Goal: Task Accomplishment & Management: Complete application form

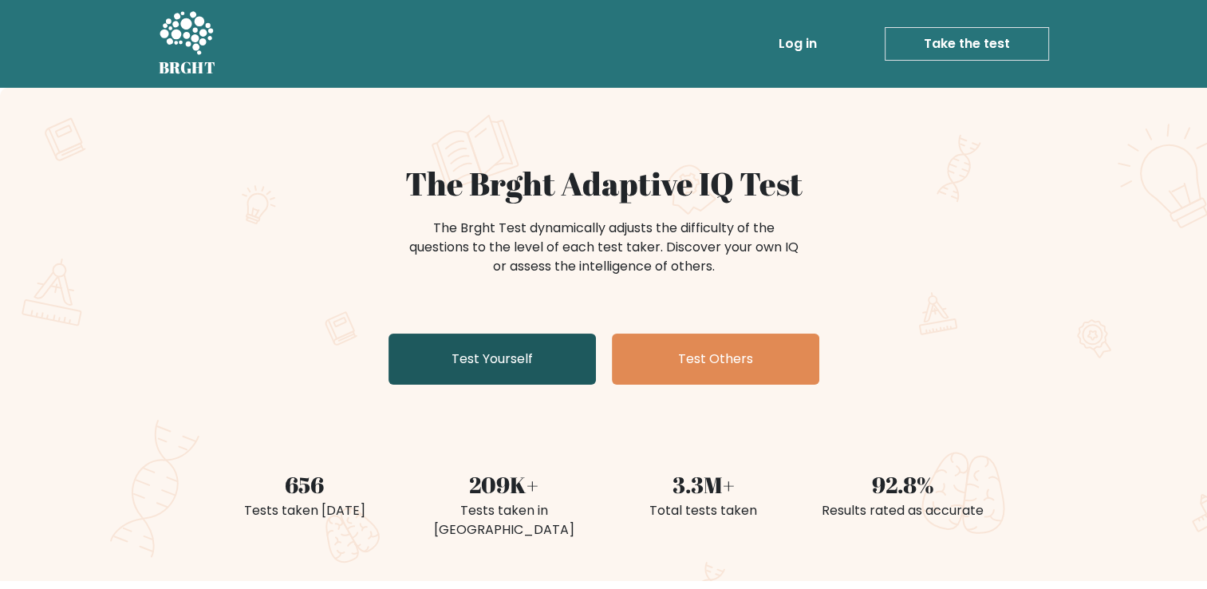
click at [526, 356] on link "Test Yourself" at bounding box center [491, 358] width 207 height 51
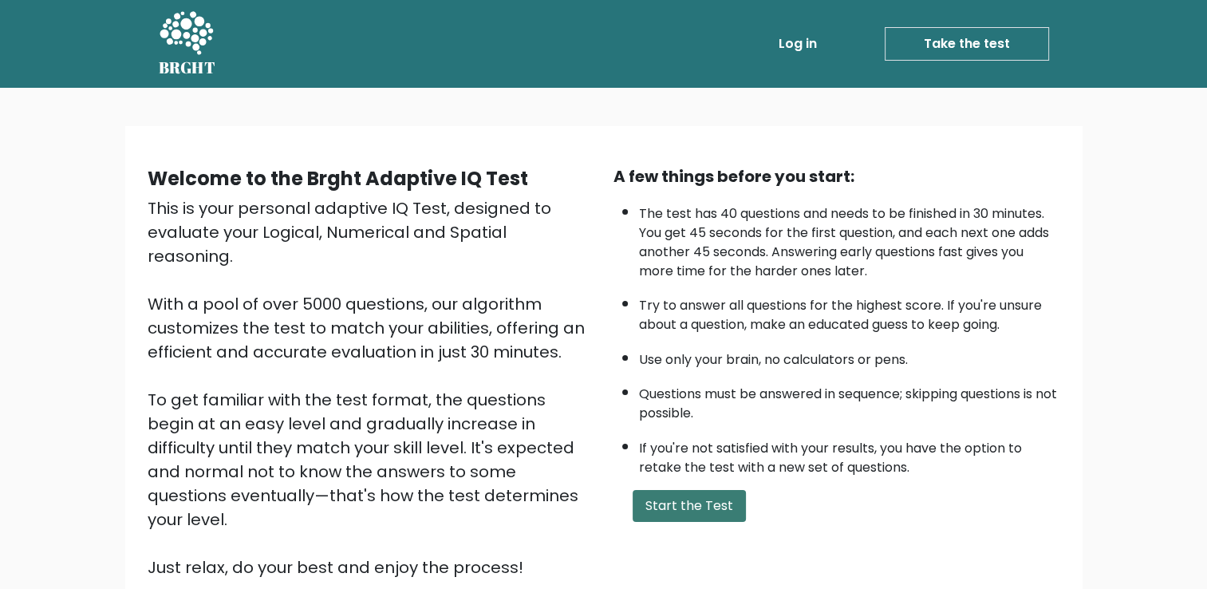
click at [683, 495] on button "Start the Test" at bounding box center [688, 506] width 113 height 32
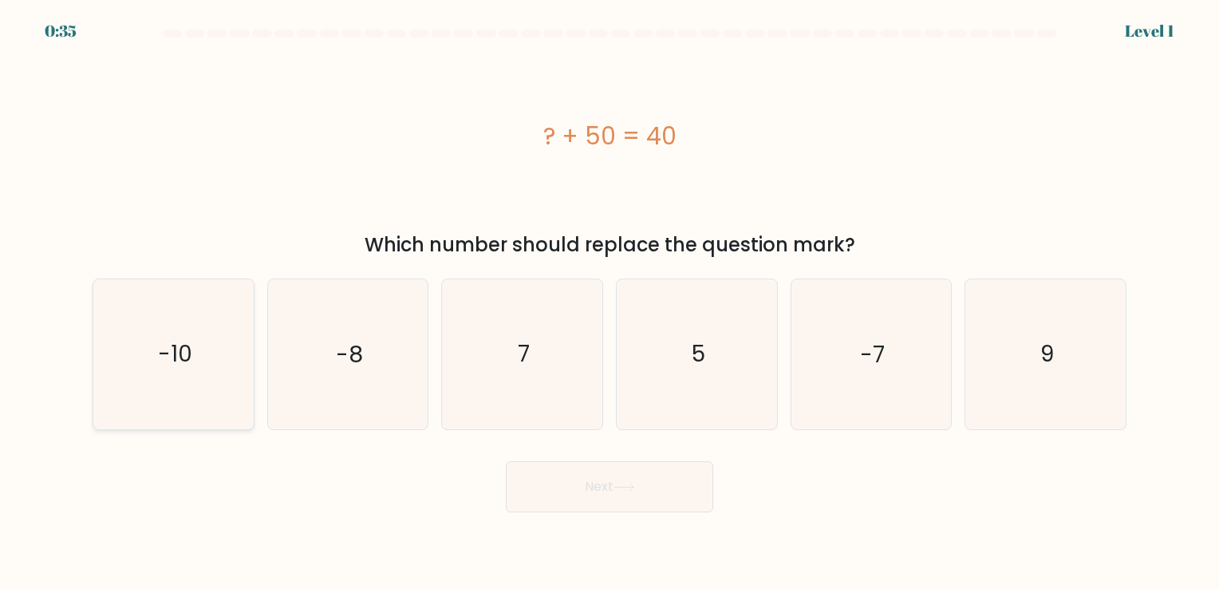
click at [191, 404] on icon "-10" at bounding box center [173, 353] width 149 height 149
click at [609, 302] on input "a. -10" at bounding box center [609, 298] width 1 height 8
radio input "true"
click at [678, 493] on button "Next" at bounding box center [609, 486] width 207 height 51
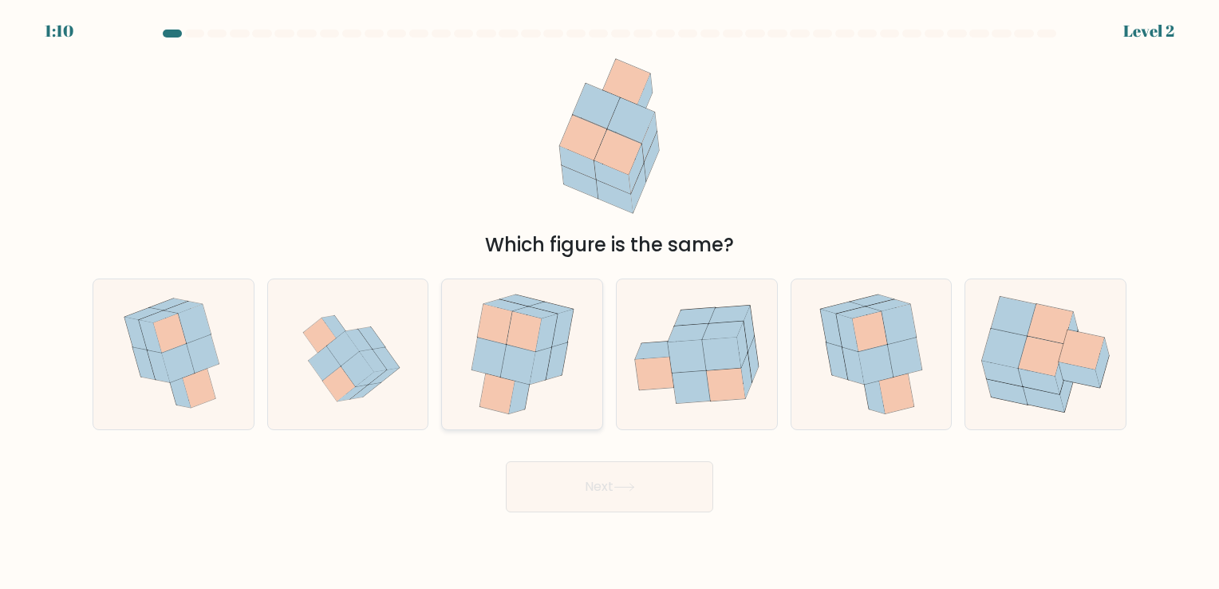
click at [510, 374] on icon at bounding box center [517, 365] width 35 height 40
click at [609, 302] on input "c." at bounding box center [609, 298] width 1 height 8
radio input "true"
click at [573, 479] on button "Next" at bounding box center [609, 486] width 207 height 51
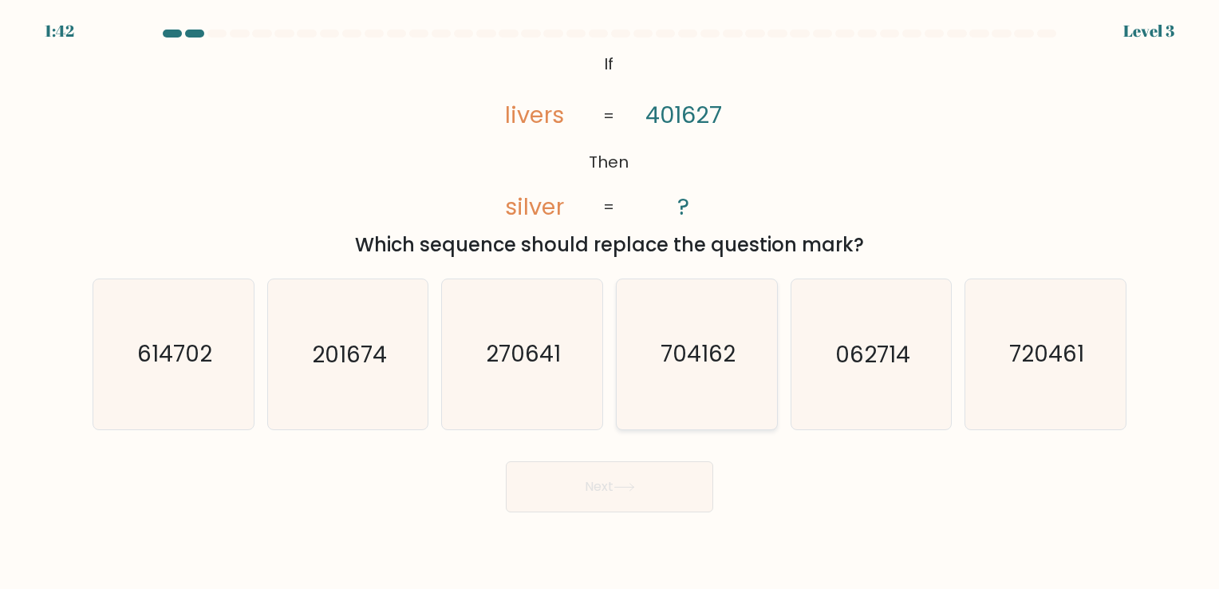
click at [675, 353] on text "704162" at bounding box center [697, 354] width 75 height 31
click at [610, 302] on input "d. 704162" at bounding box center [609, 298] width 1 height 8
radio input "true"
click at [563, 493] on button "Next" at bounding box center [609, 486] width 207 height 51
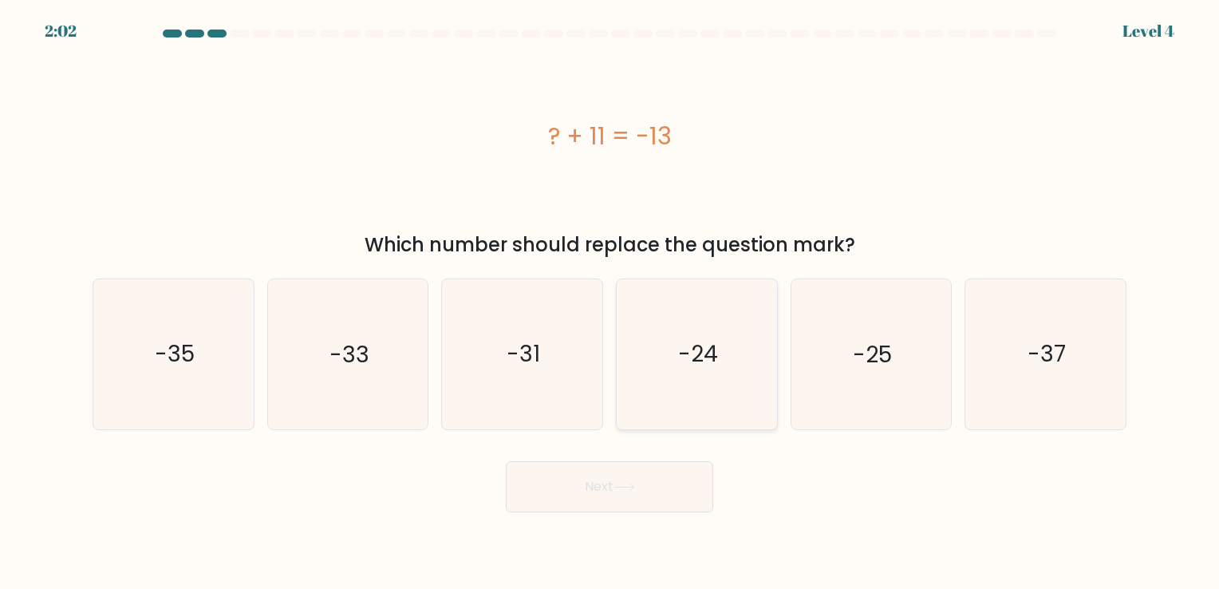
click at [686, 366] on text "-24" at bounding box center [698, 354] width 40 height 31
click at [610, 302] on input "d. -24" at bounding box center [609, 298] width 1 height 8
radio input "true"
click at [586, 487] on button "Next" at bounding box center [609, 486] width 207 height 51
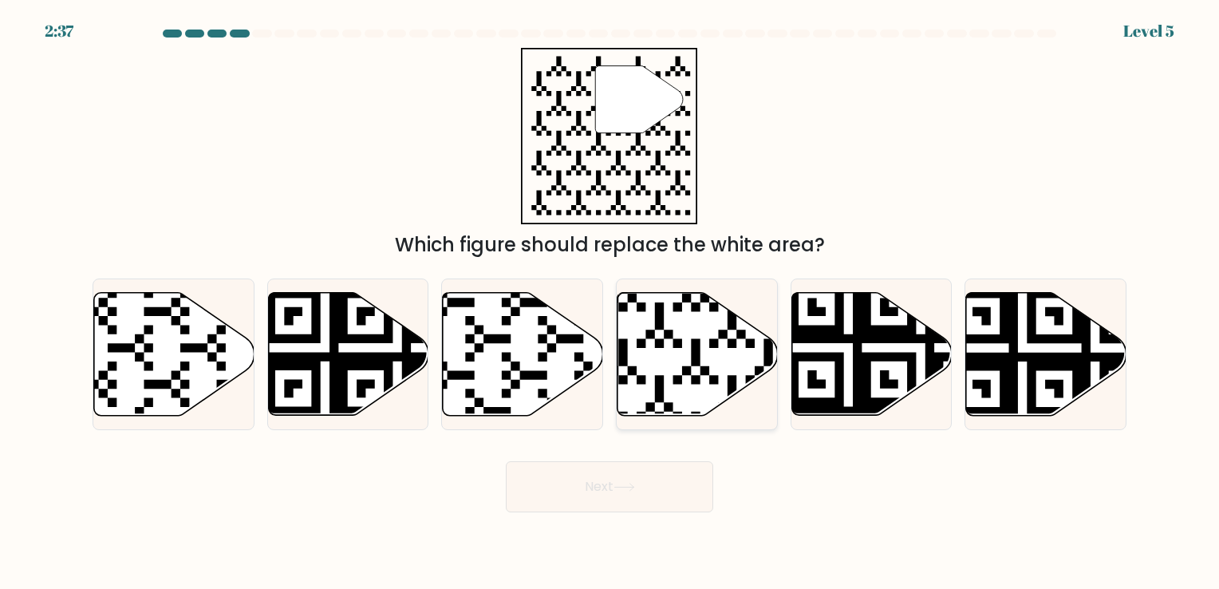
click at [678, 338] on icon at bounding box center [645, 420] width 290 height 290
click at [610, 302] on input "d." at bounding box center [609, 298] width 1 height 8
radio input "true"
click at [628, 490] on icon at bounding box center [624, 487] width 22 height 9
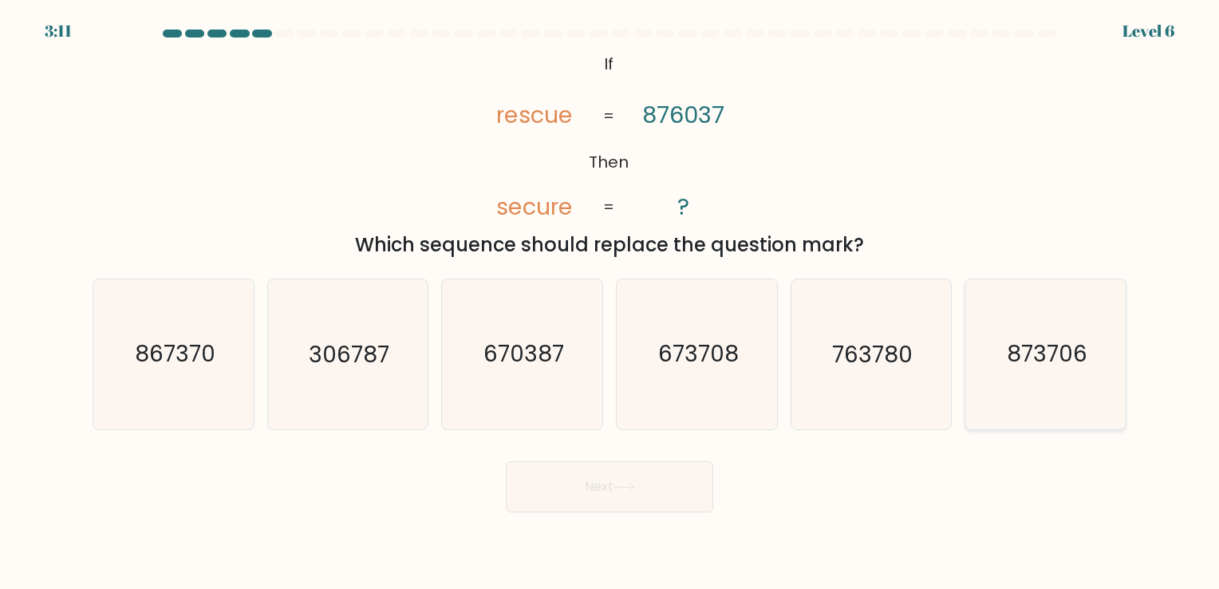
click at [1099, 361] on icon "873706" at bounding box center [1045, 353] width 149 height 149
click at [610, 302] on input "f. 873706" at bounding box center [609, 298] width 1 height 8
radio input "true"
click at [680, 478] on button "Next" at bounding box center [609, 486] width 207 height 51
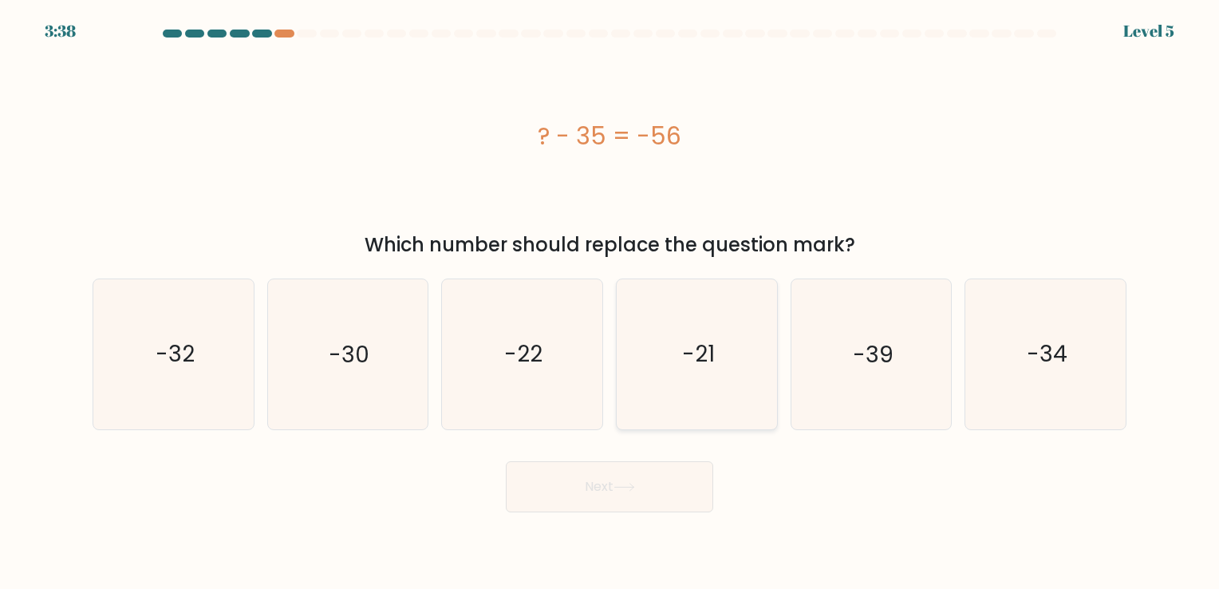
click at [691, 346] on text "-21" at bounding box center [698, 354] width 33 height 31
click at [610, 302] on input "d. -21" at bounding box center [609, 298] width 1 height 8
radio input "true"
click at [565, 487] on button "Next" at bounding box center [609, 486] width 207 height 51
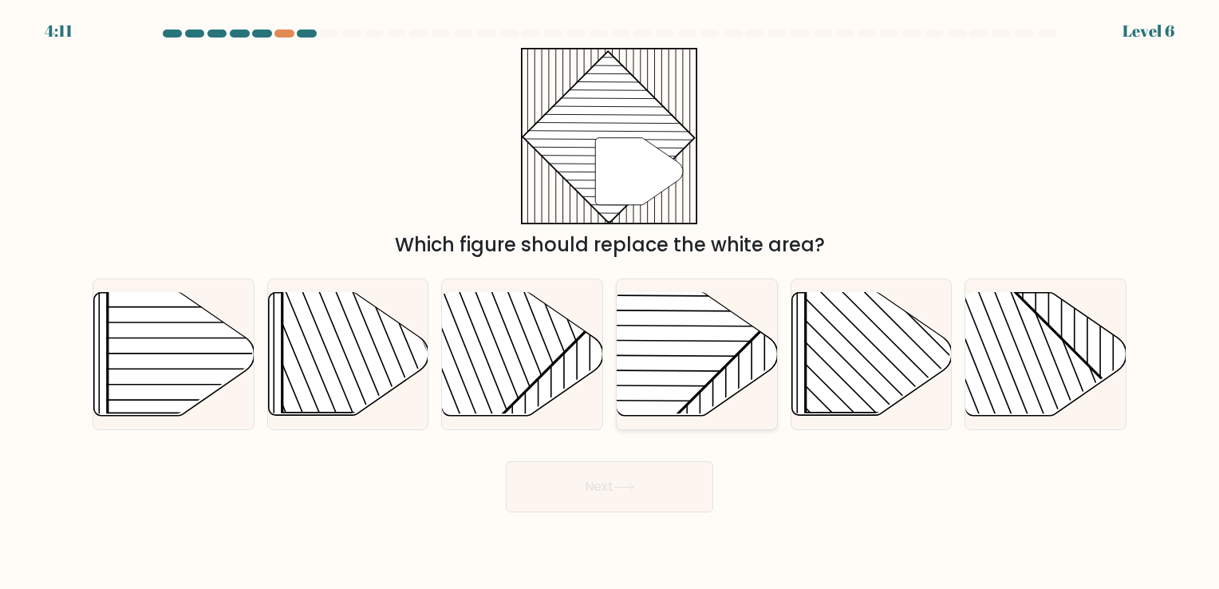
click at [705, 350] on rect at bounding box center [641, 291] width 314 height 314
click at [610, 302] on input "d." at bounding box center [609, 298] width 1 height 8
radio input "true"
click at [581, 509] on button "Next" at bounding box center [609, 486] width 207 height 51
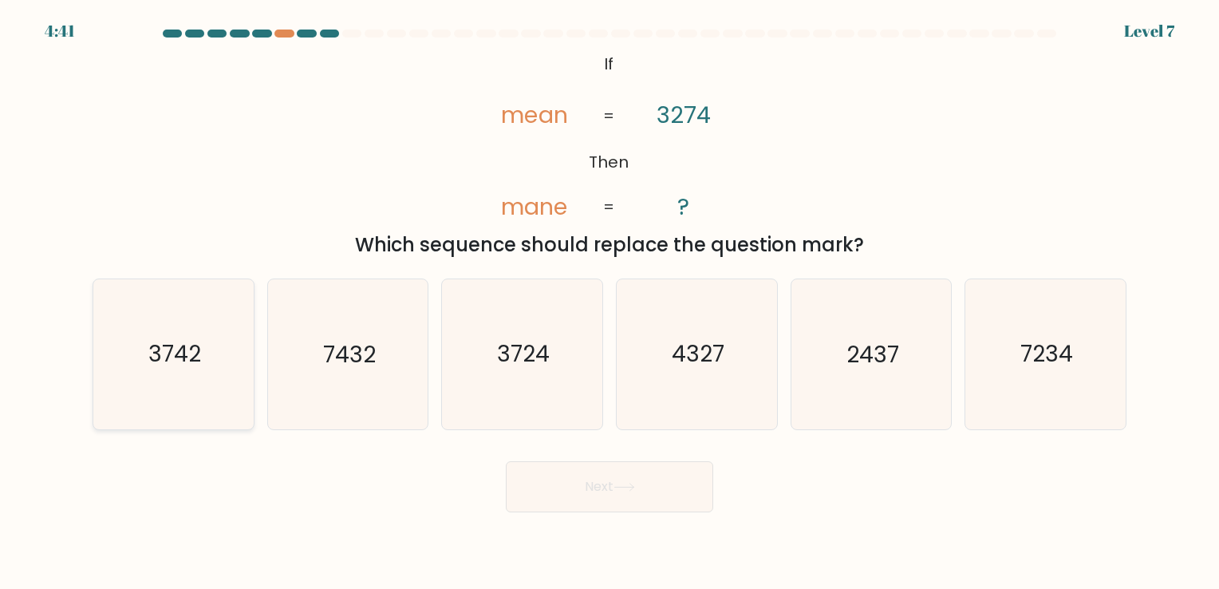
click at [158, 383] on icon "3742" at bounding box center [173, 353] width 149 height 149
click at [609, 302] on input "a. 3742" at bounding box center [609, 298] width 1 height 8
radio input "true"
click at [625, 484] on icon at bounding box center [624, 487] width 22 height 9
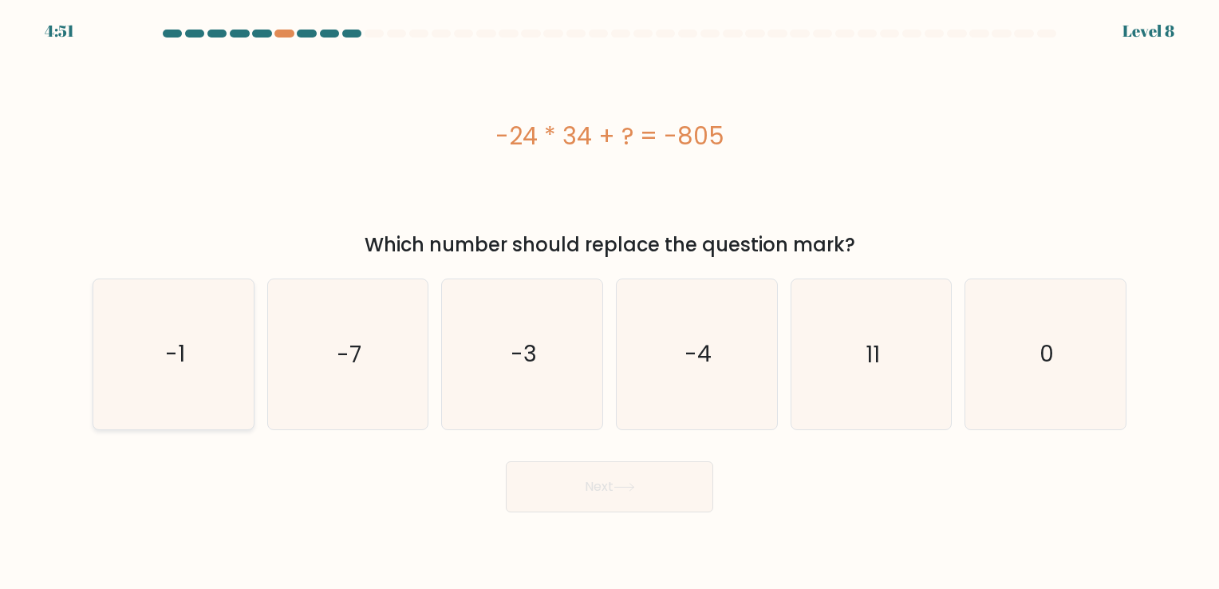
click at [136, 368] on icon "-1" at bounding box center [173, 353] width 149 height 149
click at [609, 302] on input "a. -1" at bounding box center [609, 298] width 1 height 8
radio input "true"
click at [566, 489] on button "Next" at bounding box center [609, 486] width 207 height 51
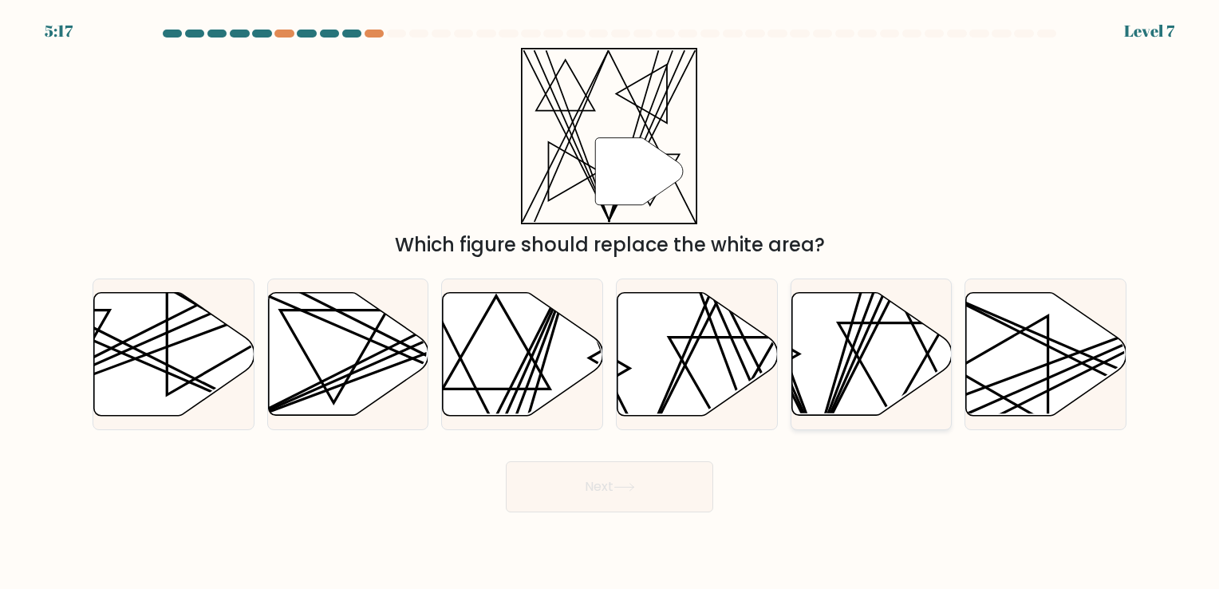
click at [888, 325] on icon at bounding box center [871, 353] width 160 height 123
click at [610, 302] on input "e." at bounding box center [609, 298] width 1 height 8
radio input "true"
click at [606, 493] on button "Next" at bounding box center [609, 486] width 207 height 51
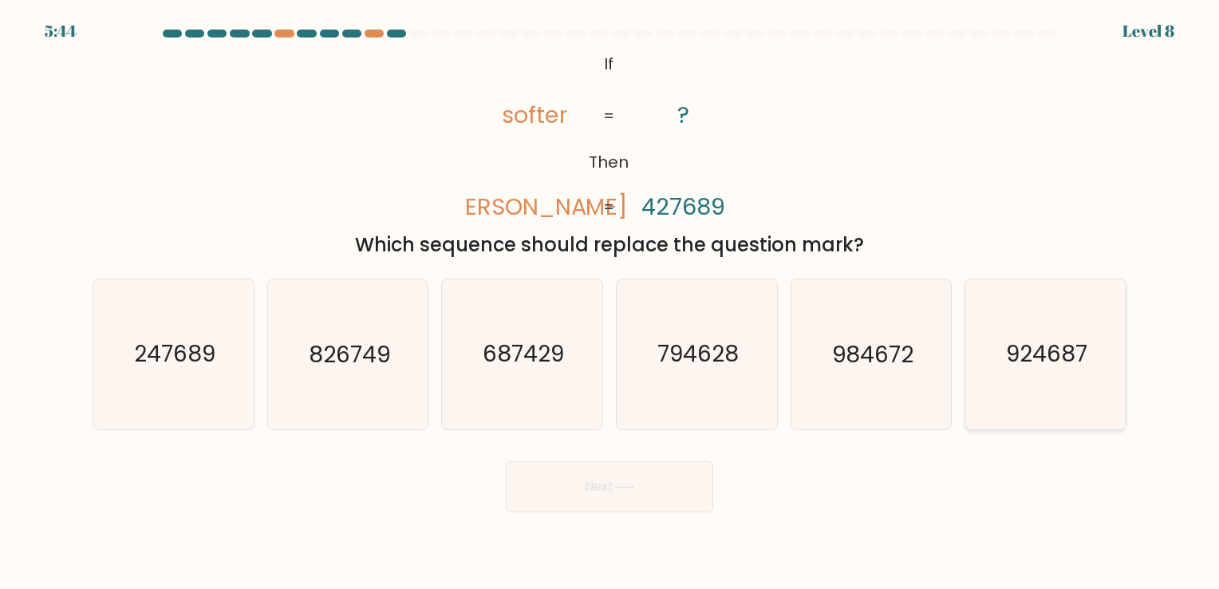
click at [1034, 328] on icon "924687" at bounding box center [1045, 353] width 149 height 149
click at [610, 302] on input "f. 924687" at bounding box center [609, 298] width 1 height 8
radio input "true"
click at [605, 491] on button "Next" at bounding box center [609, 486] width 207 height 51
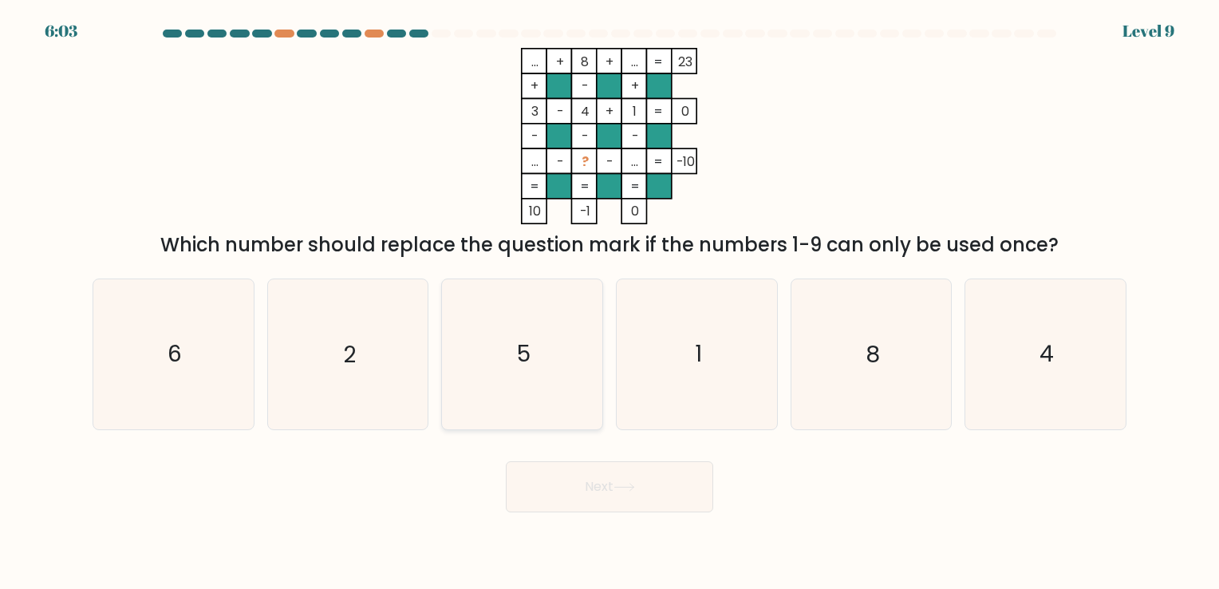
click at [520, 363] on text "5" at bounding box center [524, 354] width 14 height 31
click at [609, 302] on input "c. 5" at bounding box center [609, 298] width 1 height 8
radio input "true"
click at [596, 502] on button "Next" at bounding box center [609, 486] width 207 height 51
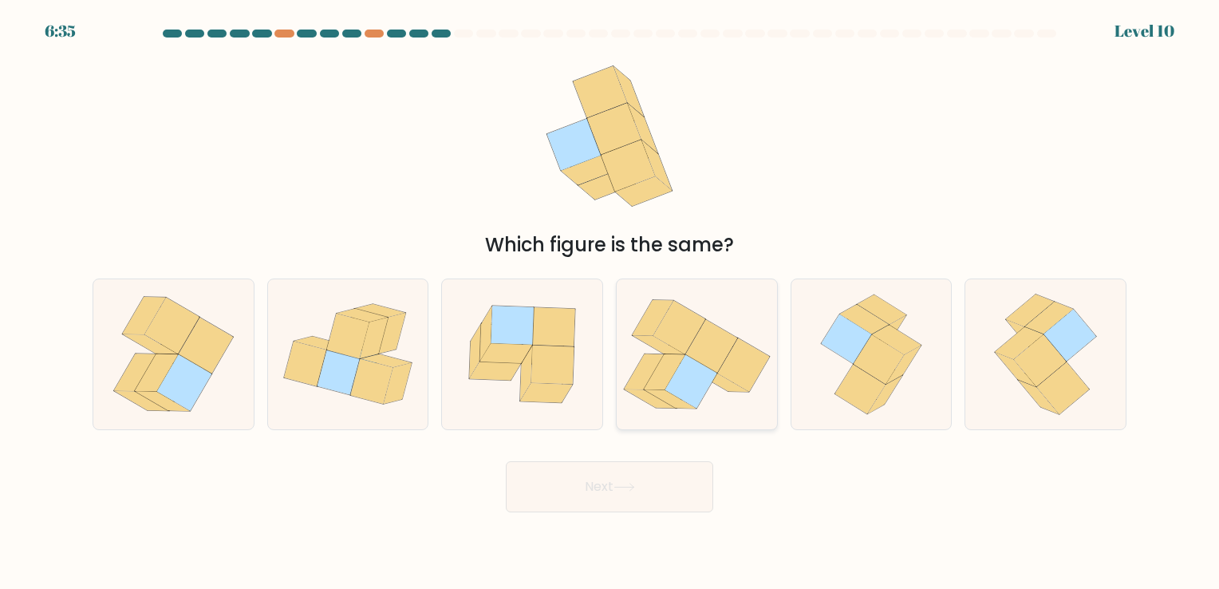
click at [656, 347] on icon at bounding box center [658, 345] width 52 height 18
click at [610, 302] on input "d." at bounding box center [609, 298] width 1 height 8
radio input "true"
click at [571, 496] on button "Next" at bounding box center [609, 486] width 207 height 51
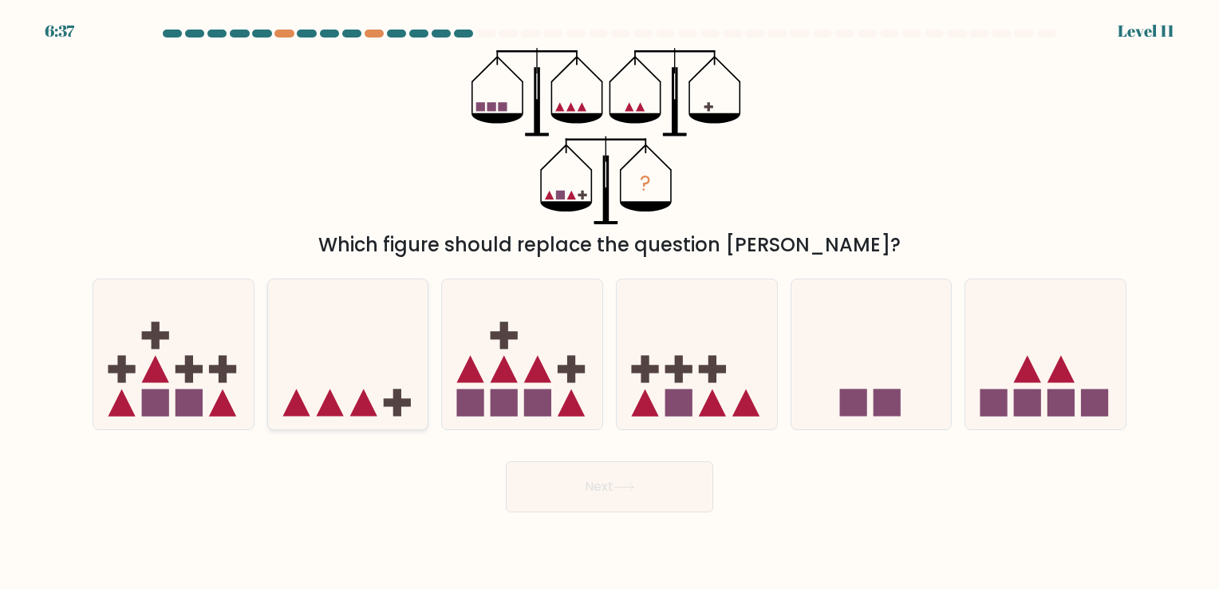
click at [321, 353] on icon at bounding box center [348, 354] width 160 height 132
click at [609, 302] on input "b." at bounding box center [609, 298] width 1 height 8
radio input "true"
click at [585, 483] on button "Next" at bounding box center [609, 486] width 207 height 51
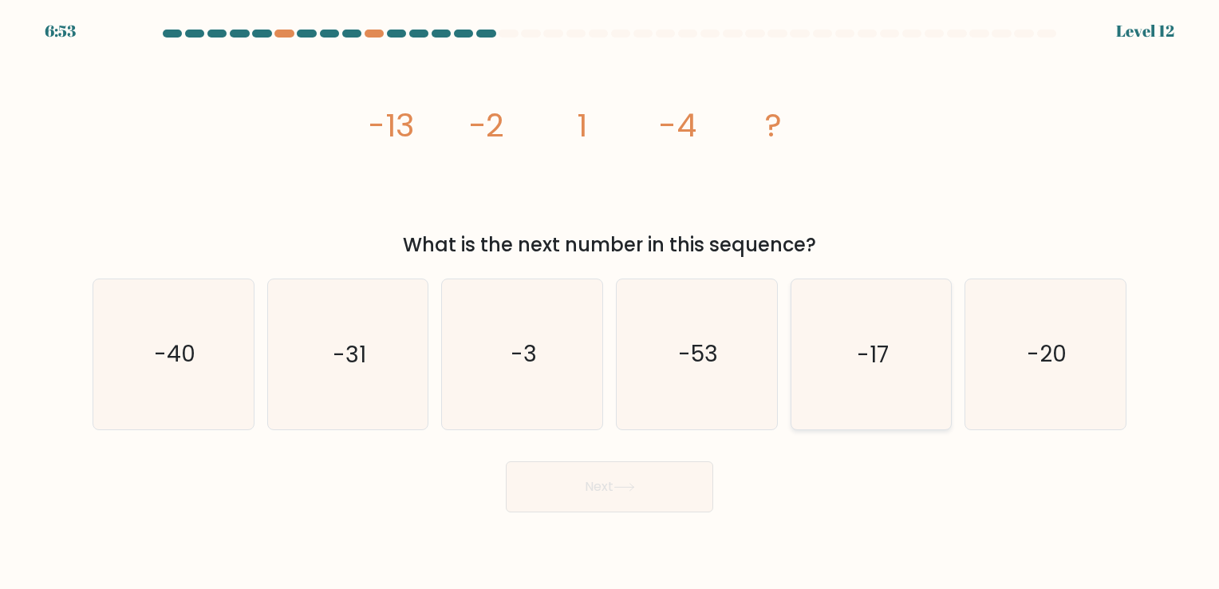
click at [819, 346] on icon "-17" at bounding box center [870, 353] width 149 height 149
click at [610, 302] on input "e. -17" at bounding box center [609, 298] width 1 height 8
radio input "true"
click at [616, 491] on button "Next" at bounding box center [609, 486] width 207 height 51
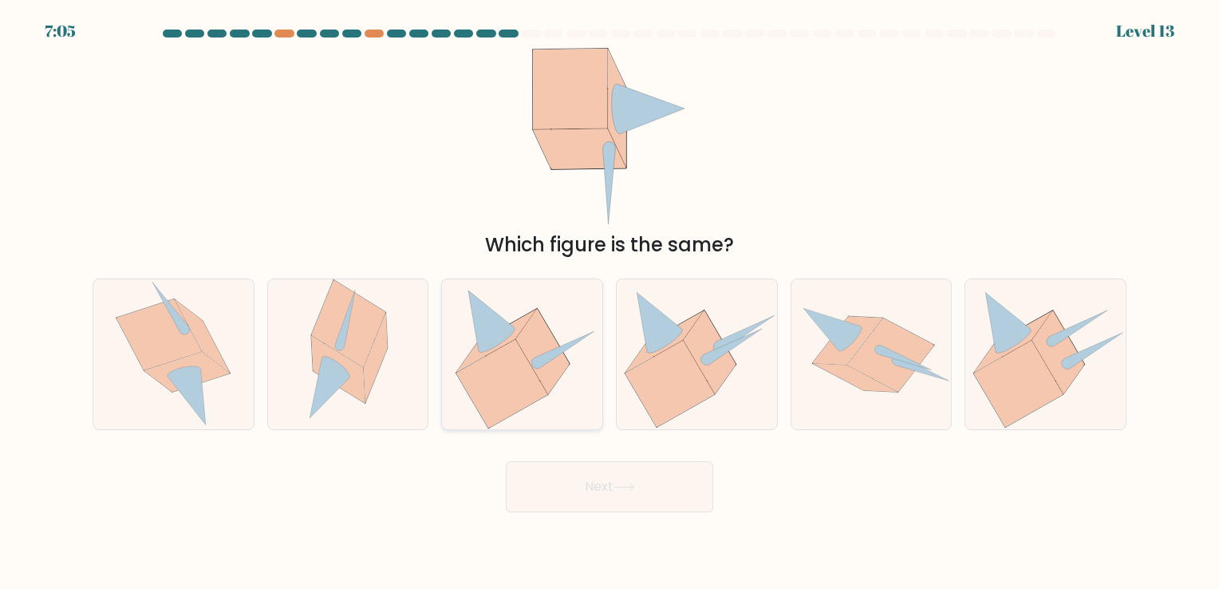
click at [500, 375] on icon at bounding box center [501, 384] width 91 height 89
click at [609, 302] on input "c." at bounding box center [609, 298] width 1 height 8
radio input "true"
click at [587, 488] on button "Next" at bounding box center [609, 486] width 207 height 51
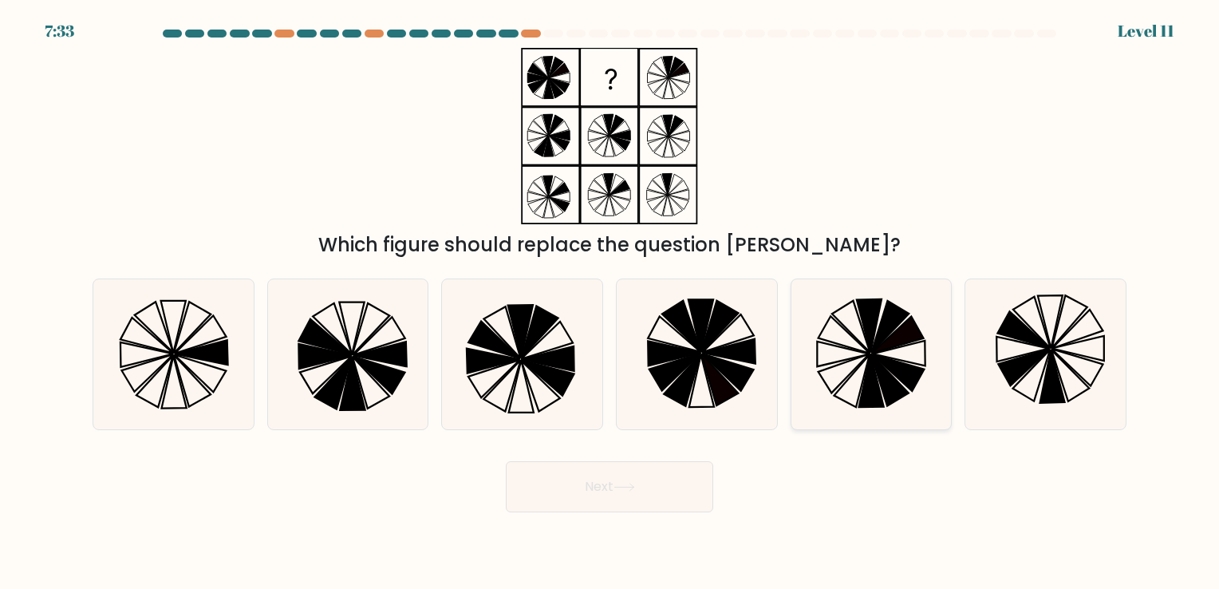
click at [897, 324] on icon at bounding box center [889, 327] width 37 height 52
click at [610, 302] on input "e." at bounding box center [609, 298] width 1 height 8
radio input "true"
click at [584, 499] on button "Next" at bounding box center [609, 486] width 207 height 51
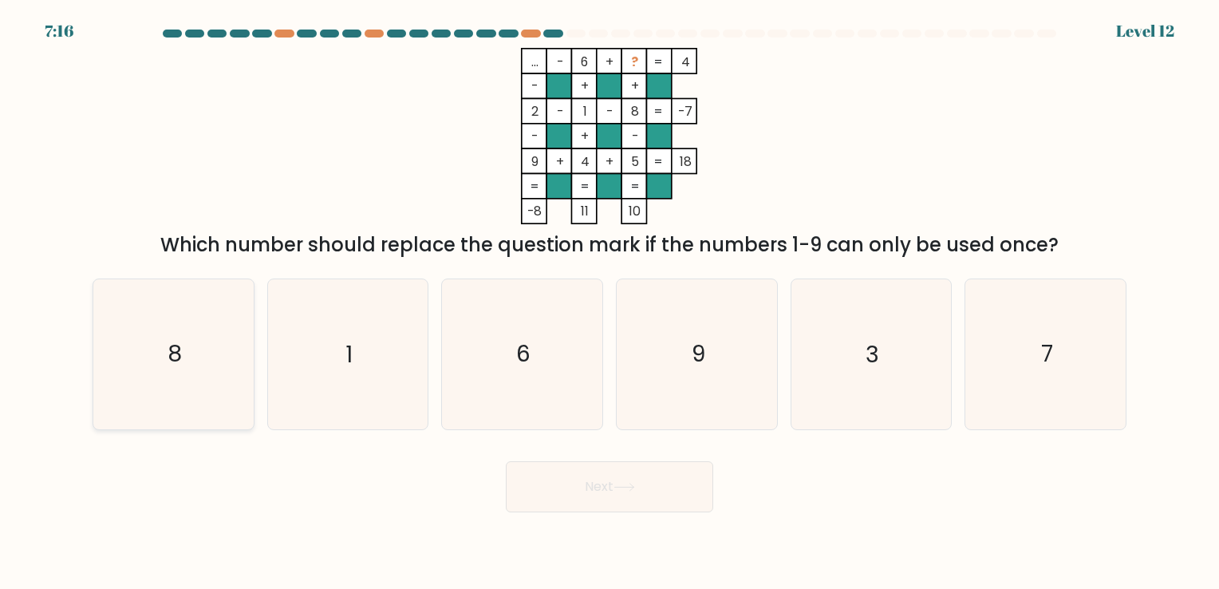
click at [161, 368] on icon "8" at bounding box center [173, 353] width 149 height 149
click at [609, 302] on input "a. 8" at bounding box center [609, 298] width 1 height 8
radio input "true"
click at [1010, 362] on icon "7" at bounding box center [1045, 353] width 149 height 149
click at [610, 302] on input "f. 7" at bounding box center [609, 298] width 1 height 8
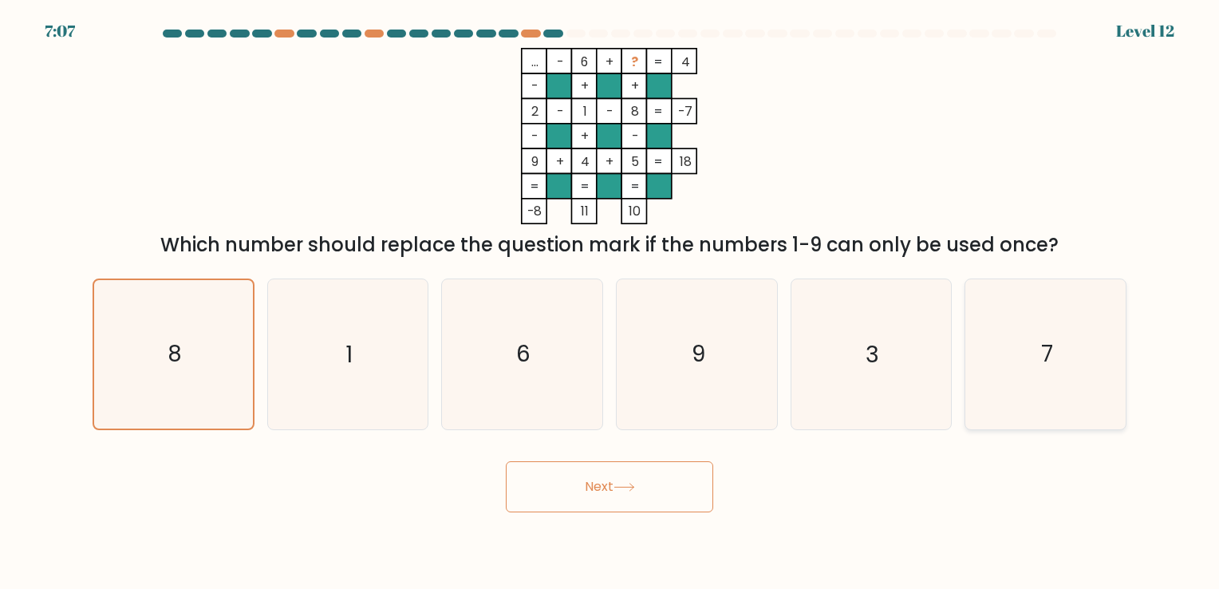
radio input "true"
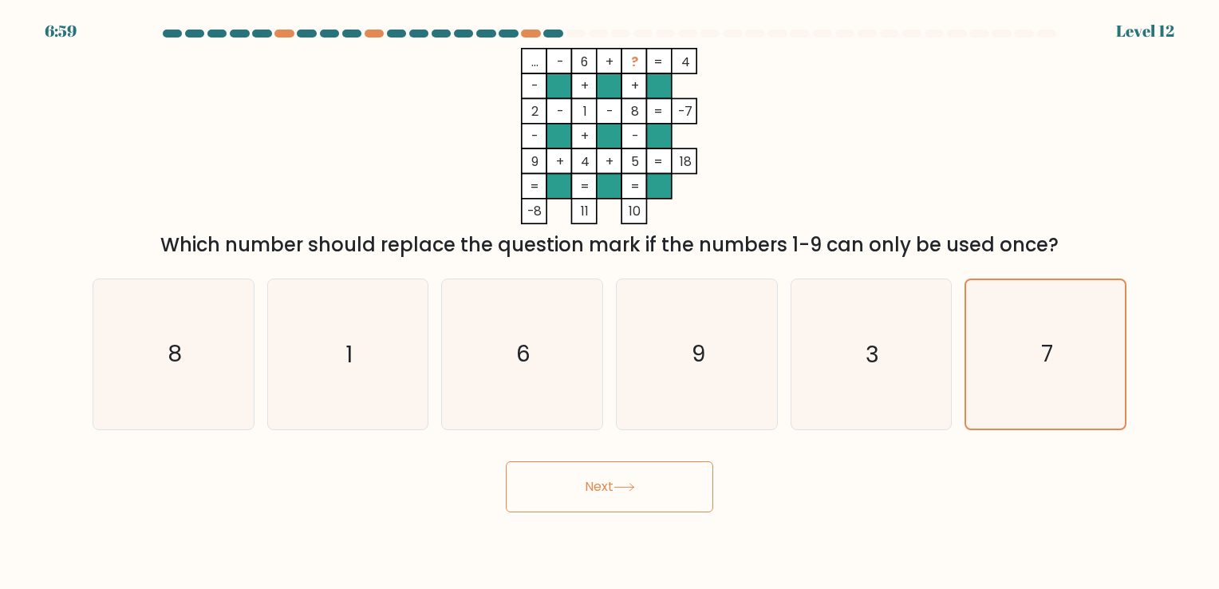
click at [665, 498] on button "Next" at bounding box center [609, 486] width 207 height 51
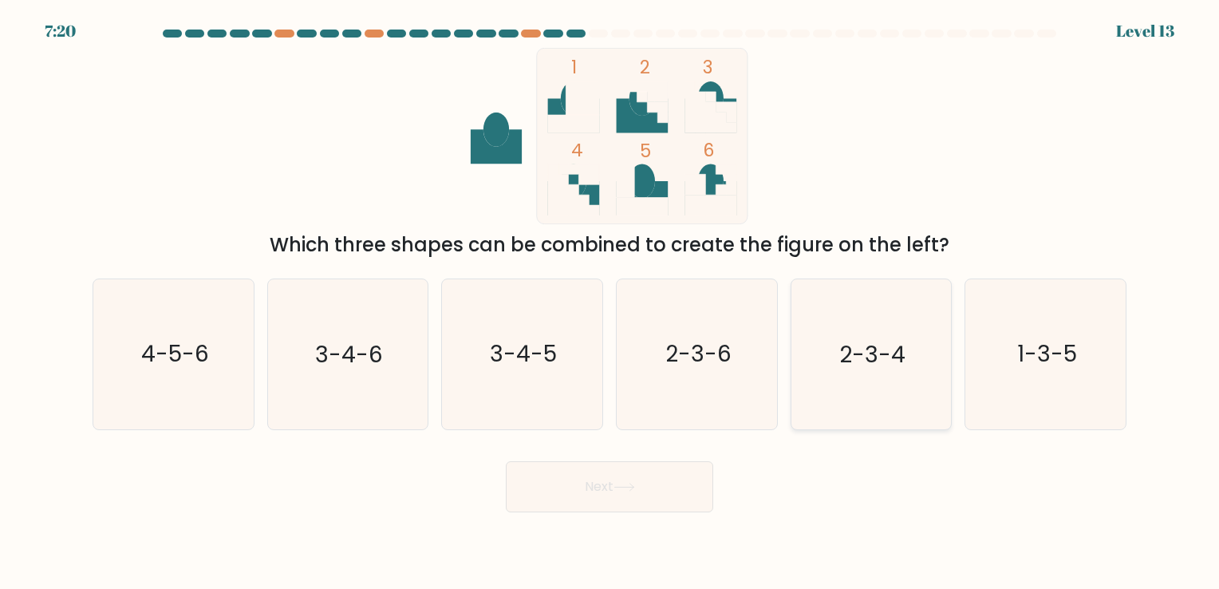
click at [869, 352] on text "2-3-4" at bounding box center [872, 354] width 66 height 31
click at [610, 302] on input "e. 2-3-4" at bounding box center [609, 298] width 1 height 8
radio input "true"
click at [637, 482] on button "Next" at bounding box center [609, 486] width 207 height 51
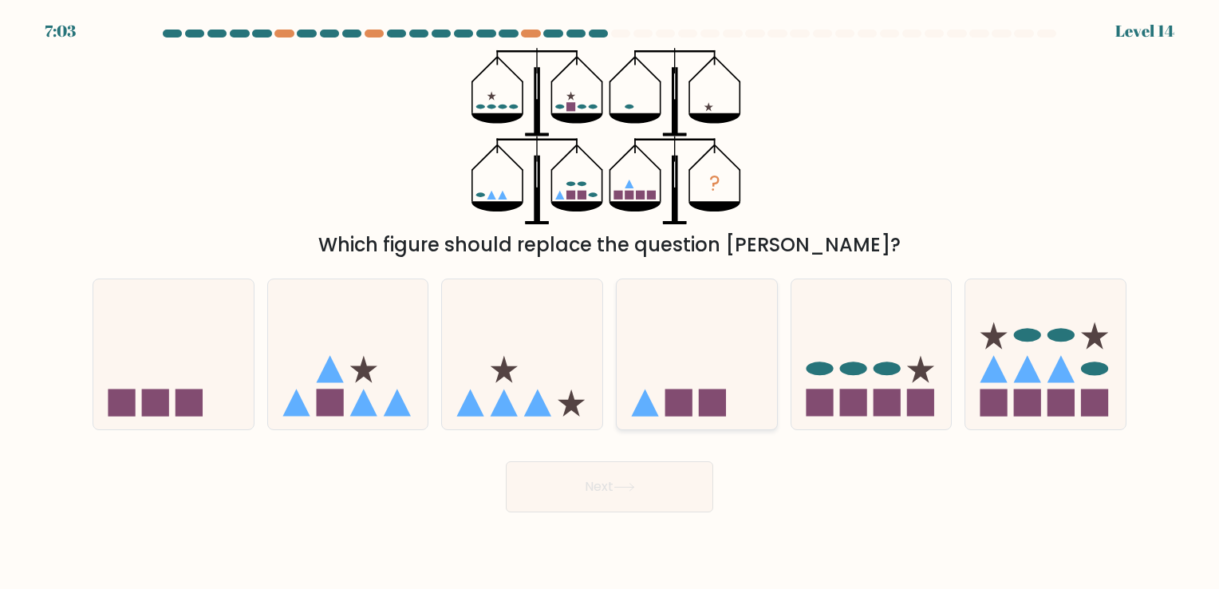
click at [647, 396] on icon at bounding box center [644, 402] width 27 height 27
click at [610, 302] on input "d." at bounding box center [609, 298] width 1 height 8
radio input "true"
click at [558, 508] on button "Next" at bounding box center [609, 486] width 207 height 51
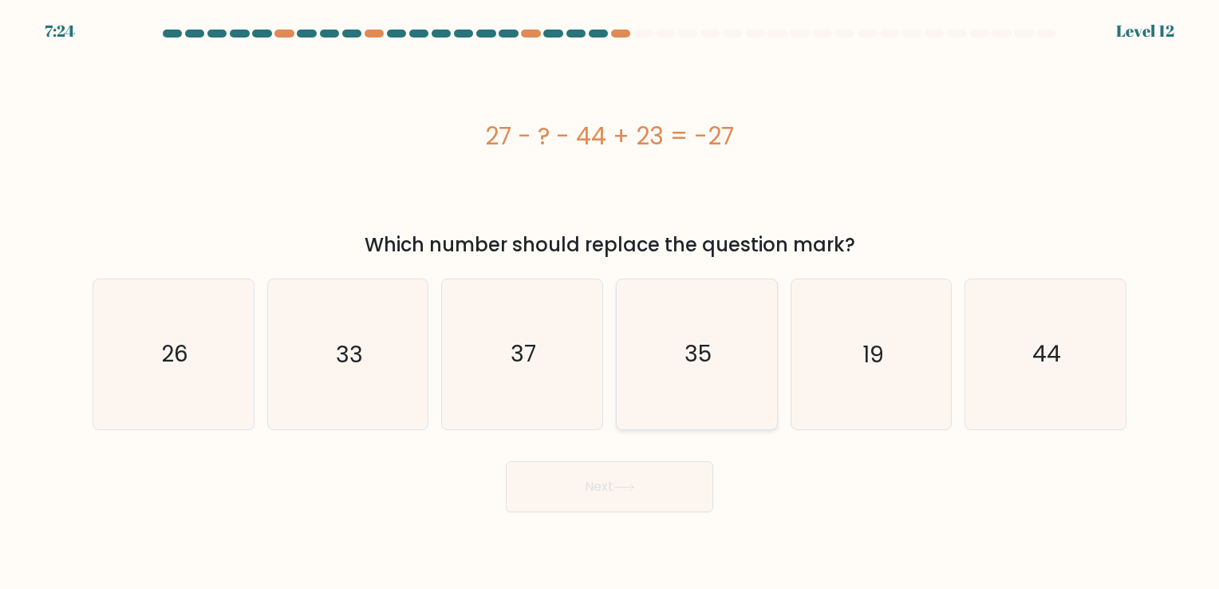
click at [646, 337] on icon "35" at bounding box center [696, 353] width 149 height 149
click at [610, 302] on input "d. 35" at bounding box center [609, 298] width 1 height 8
radio input "true"
click at [621, 476] on button "Next" at bounding box center [609, 486] width 207 height 51
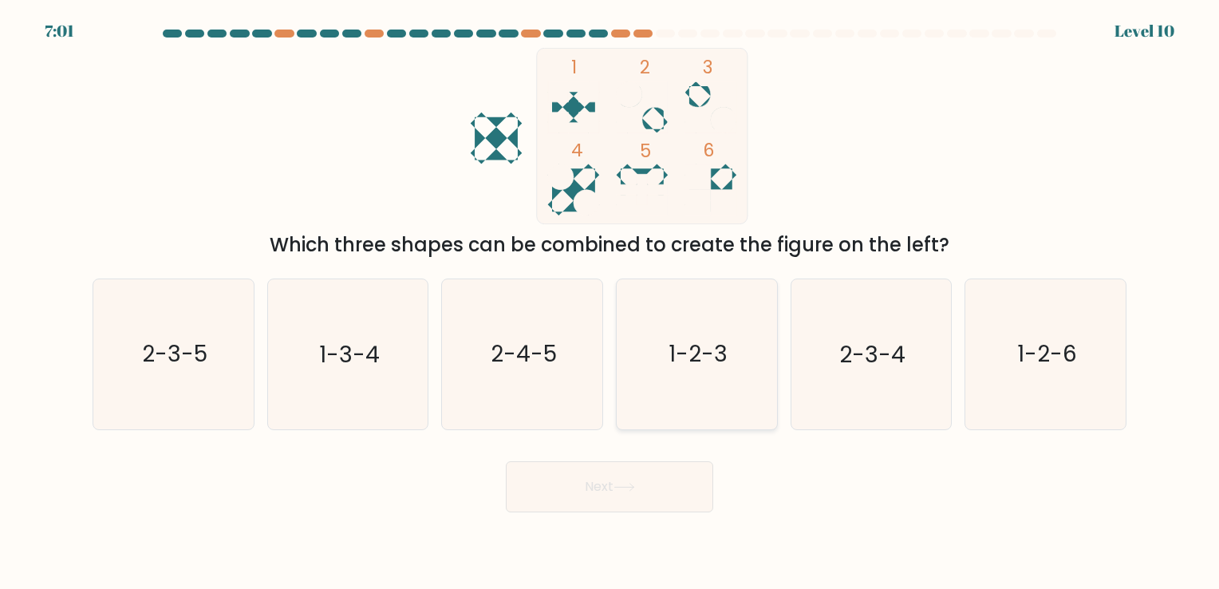
click at [671, 374] on icon "1-2-3" at bounding box center [696, 353] width 149 height 149
click at [610, 302] on input "d. 1-2-3" at bounding box center [609, 298] width 1 height 8
radio input "true"
click at [603, 487] on button "Next" at bounding box center [609, 486] width 207 height 51
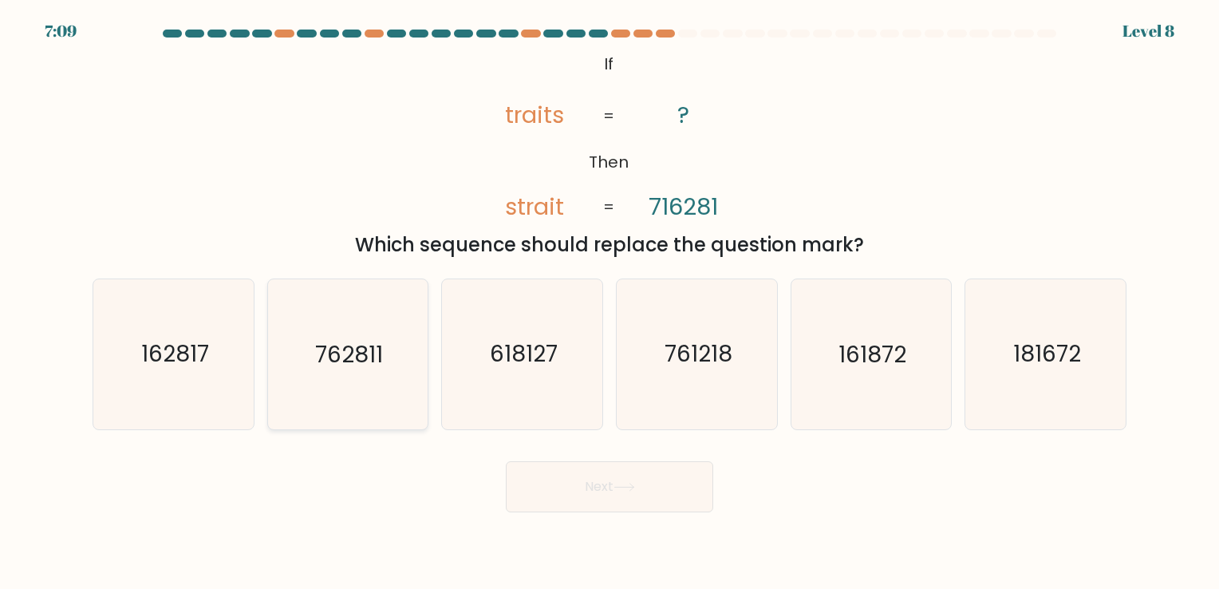
click at [343, 376] on icon "762811" at bounding box center [347, 353] width 149 height 149
click at [609, 302] on input "b. 762811" at bounding box center [609, 298] width 1 height 8
radio input "true"
click at [601, 497] on button "Next" at bounding box center [609, 486] width 207 height 51
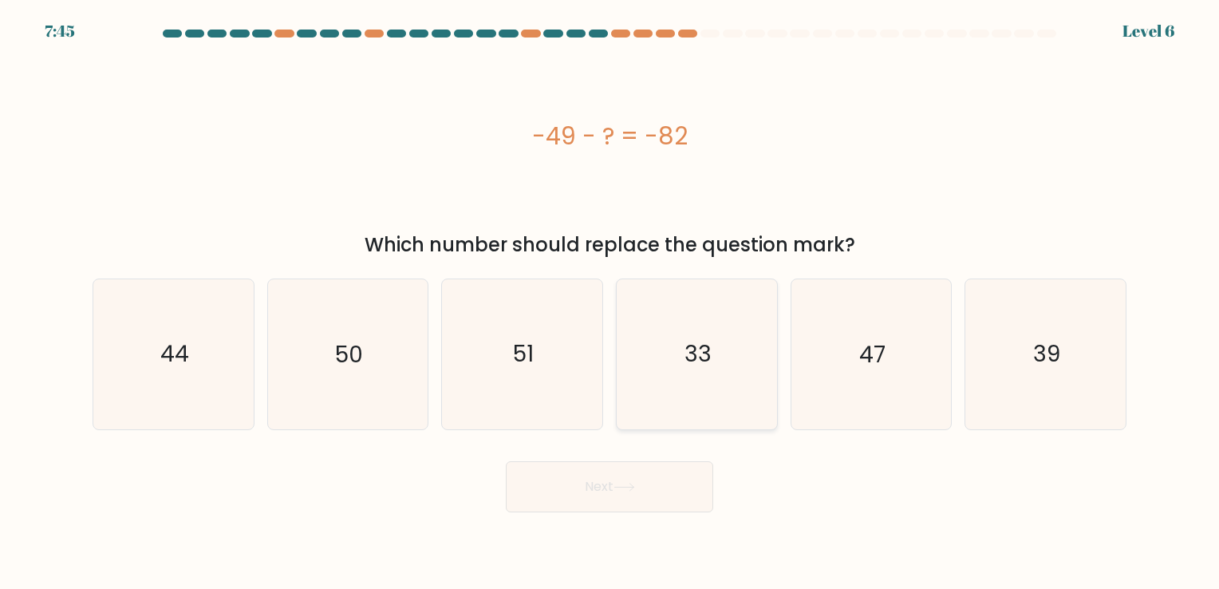
click at [716, 358] on icon "33" at bounding box center [696, 353] width 149 height 149
click at [610, 302] on input "d. 33" at bounding box center [609, 298] width 1 height 8
radio input "true"
click at [626, 501] on button "Next" at bounding box center [609, 486] width 207 height 51
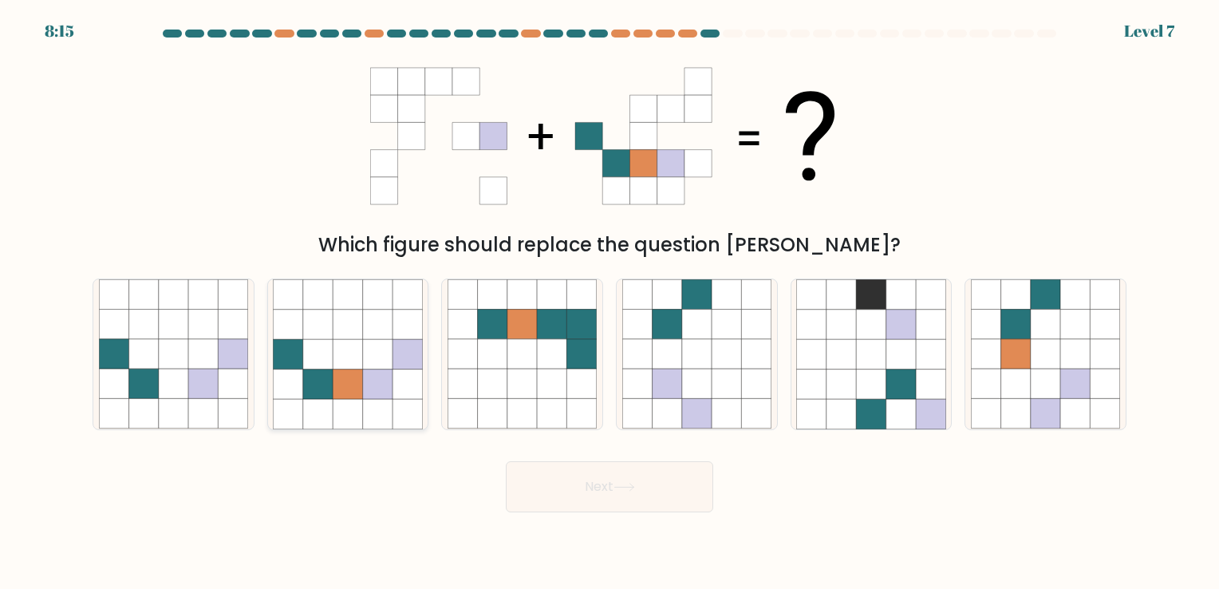
click at [337, 356] on icon at bounding box center [348, 354] width 30 height 30
click at [609, 302] on input "b." at bounding box center [609, 298] width 1 height 8
radio input "true"
click at [628, 486] on icon at bounding box center [624, 487] width 22 height 9
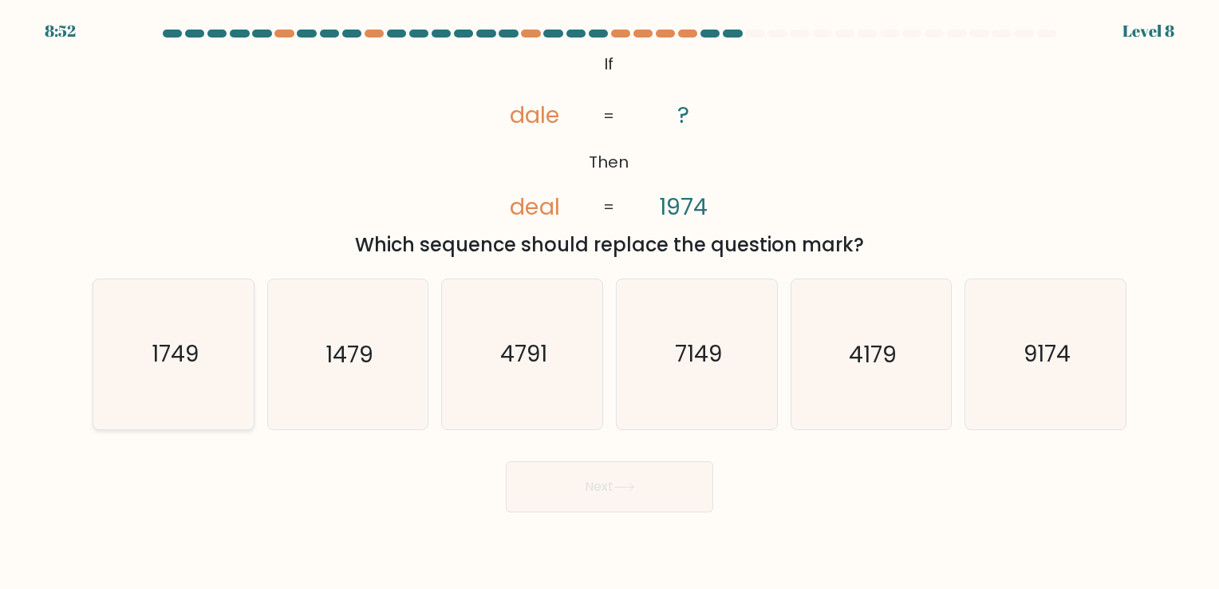
click at [220, 337] on icon "1749" at bounding box center [173, 353] width 149 height 149
click at [609, 302] on input "a. 1749" at bounding box center [609, 298] width 1 height 8
radio input "true"
click at [583, 509] on button "Next" at bounding box center [609, 486] width 207 height 51
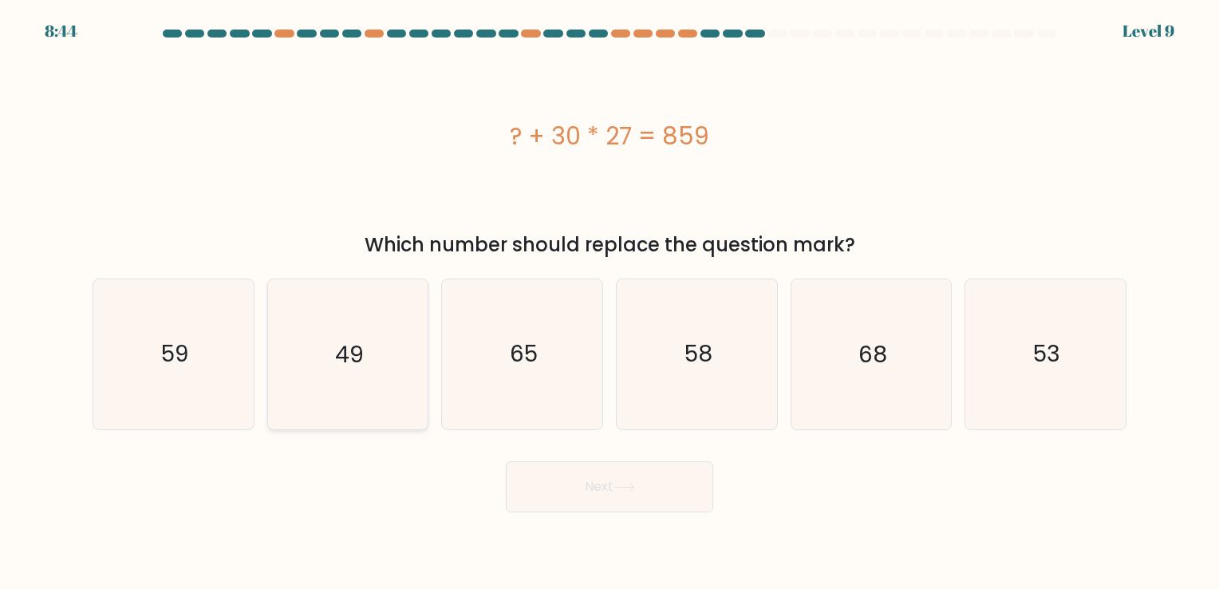
click at [312, 374] on icon "49" at bounding box center [347, 353] width 149 height 149
click at [609, 302] on input "b. 49" at bounding box center [609, 298] width 1 height 8
radio input "true"
click at [640, 494] on button "Next" at bounding box center [609, 486] width 207 height 51
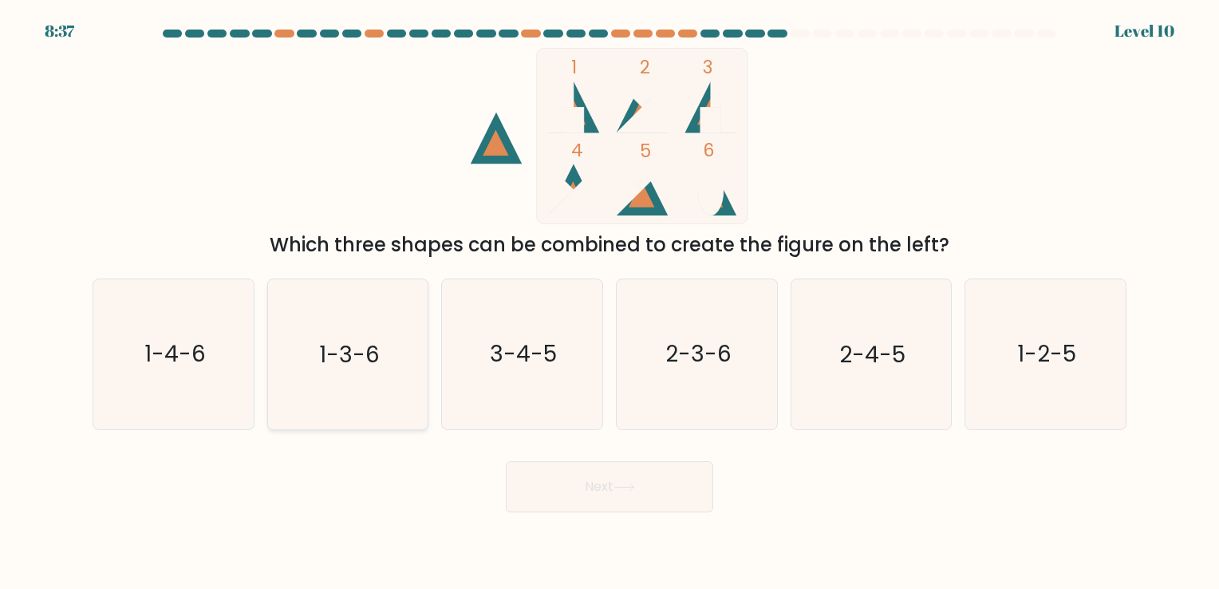
click at [294, 353] on icon "1-3-6" at bounding box center [347, 353] width 149 height 149
click at [609, 302] on input "b. 1-3-6" at bounding box center [609, 298] width 1 height 8
radio input "true"
click at [905, 346] on icon "2-4-5" at bounding box center [870, 353] width 149 height 149
click at [610, 302] on input "e. 2-4-5" at bounding box center [609, 298] width 1 height 8
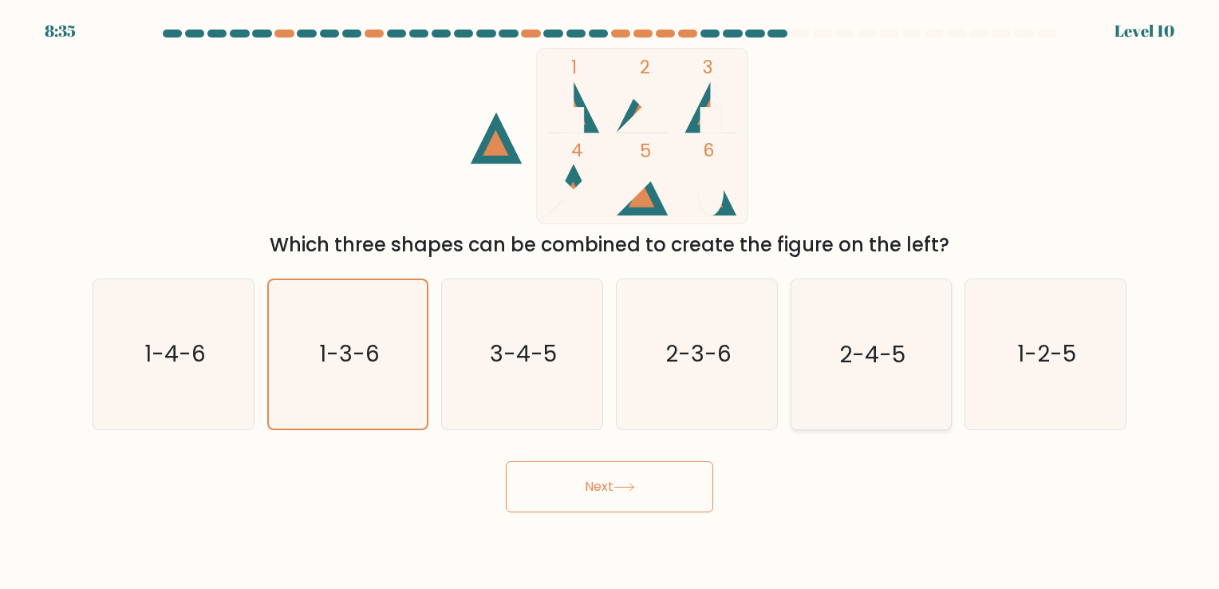
radio input "true"
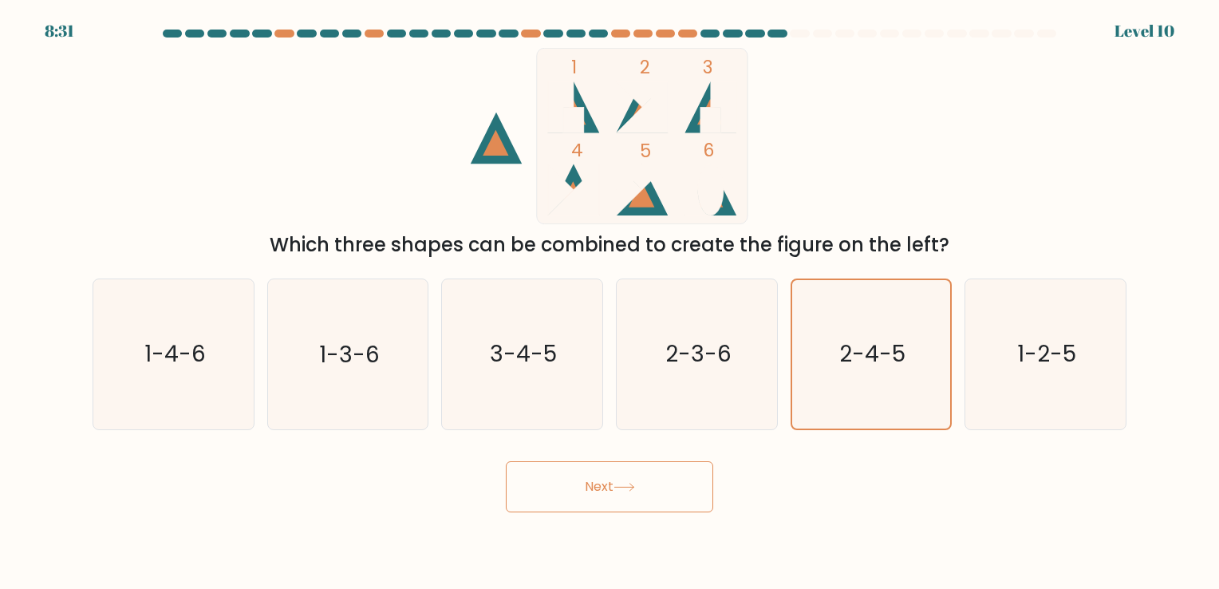
click at [670, 506] on button "Next" at bounding box center [609, 486] width 207 height 51
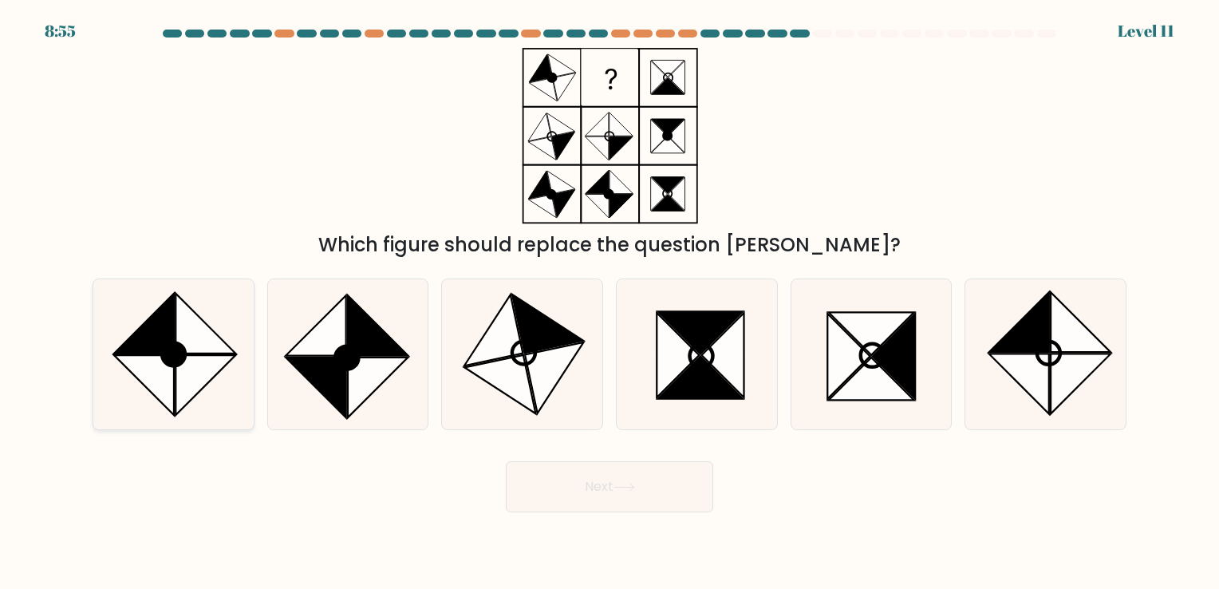
click at [182, 341] on icon at bounding box center [205, 324] width 60 height 60
click at [609, 302] on input "a." at bounding box center [609, 298] width 1 height 8
radio input "true"
click at [598, 487] on button "Next" at bounding box center [609, 486] width 207 height 51
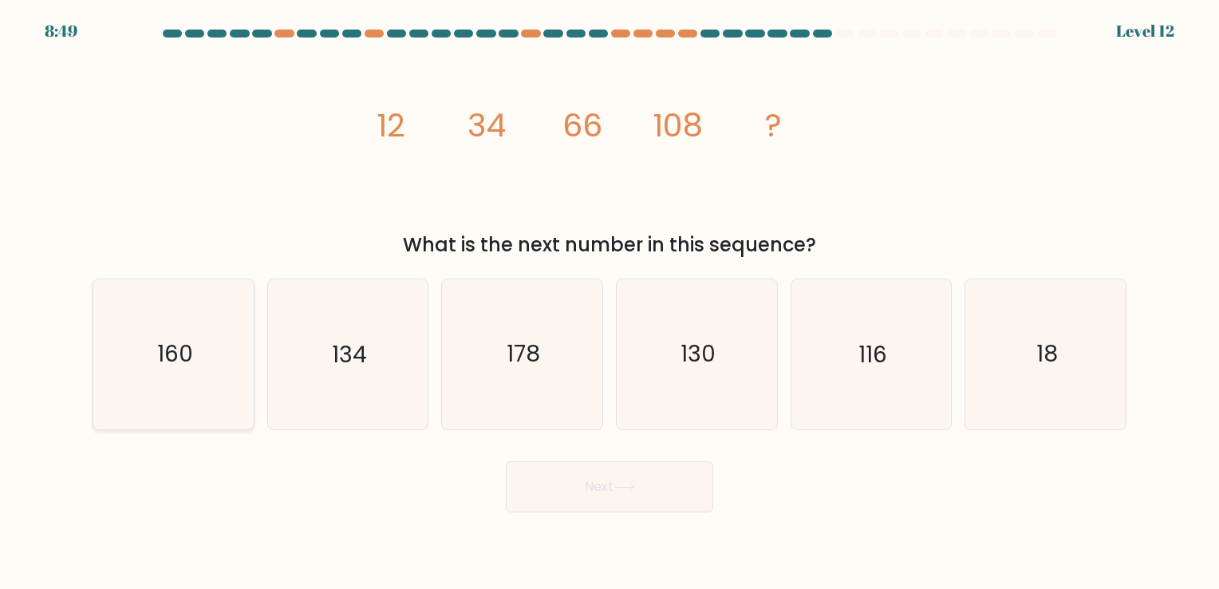
click at [163, 380] on icon "160" at bounding box center [173, 353] width 149 height 149
click at [609, 302] on input "a. 160" at bounding box center [609, 298] width 1 height 8
radio input "true"
click at [662, 487] on button "Next" at bounding box center [609, 486] width 207 height 51
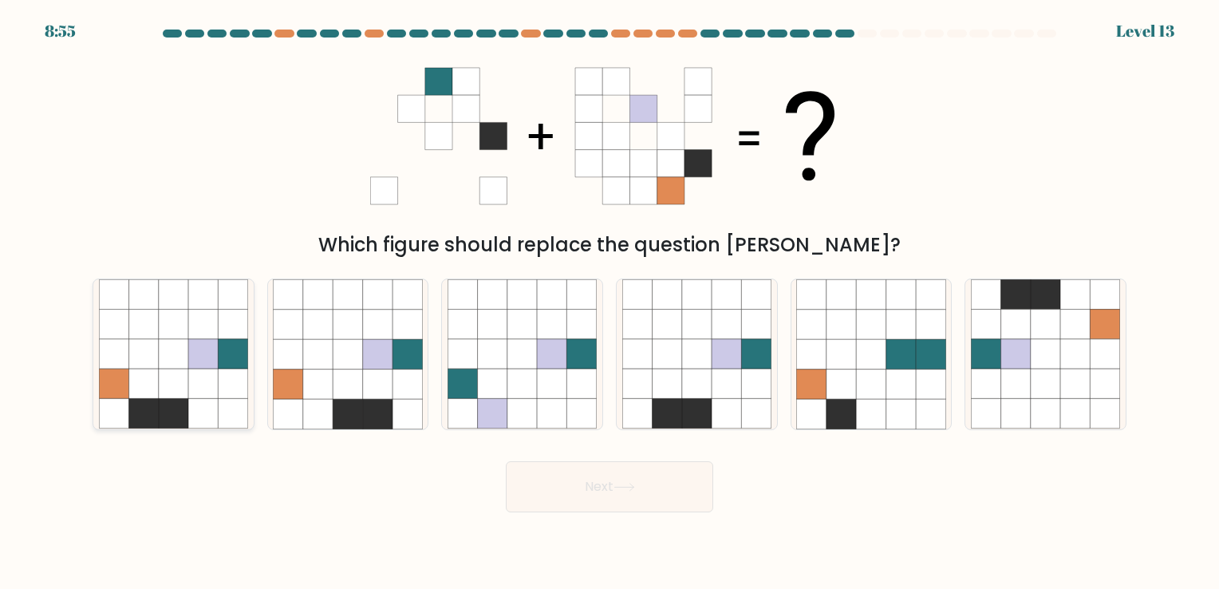
click at [169, 404] on icon at bounding box center [174, 414] width 30 height 30
click at [609, 302] on input "a." at bounding box center [609, 298] width 1 height 8
radio input "true"
click at [622, 479] on button "Next" at bounding box center [609, 486] width 207 height 51
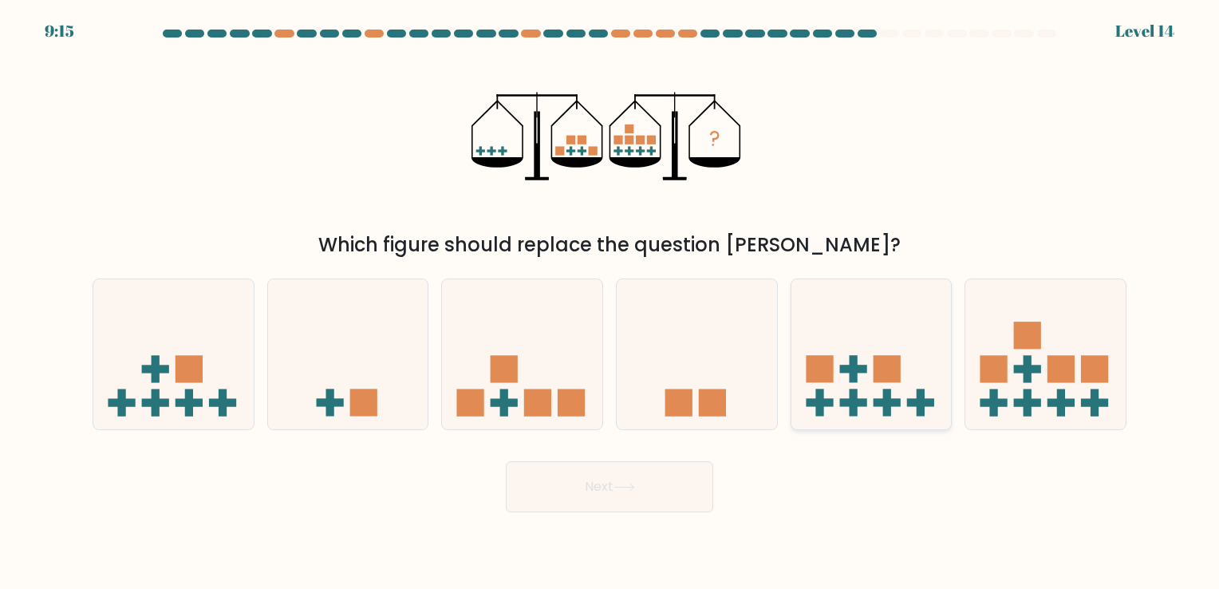
click at [837, 358] on icon at bounding box center [871, 354] width 160 height 132
click at [610, 302] on input "e." at bounding box center [609, 298] width 1 height 8
radio input "true"
click at [625, 490] on icon at bounding box center [624, 487] width 22 height 9
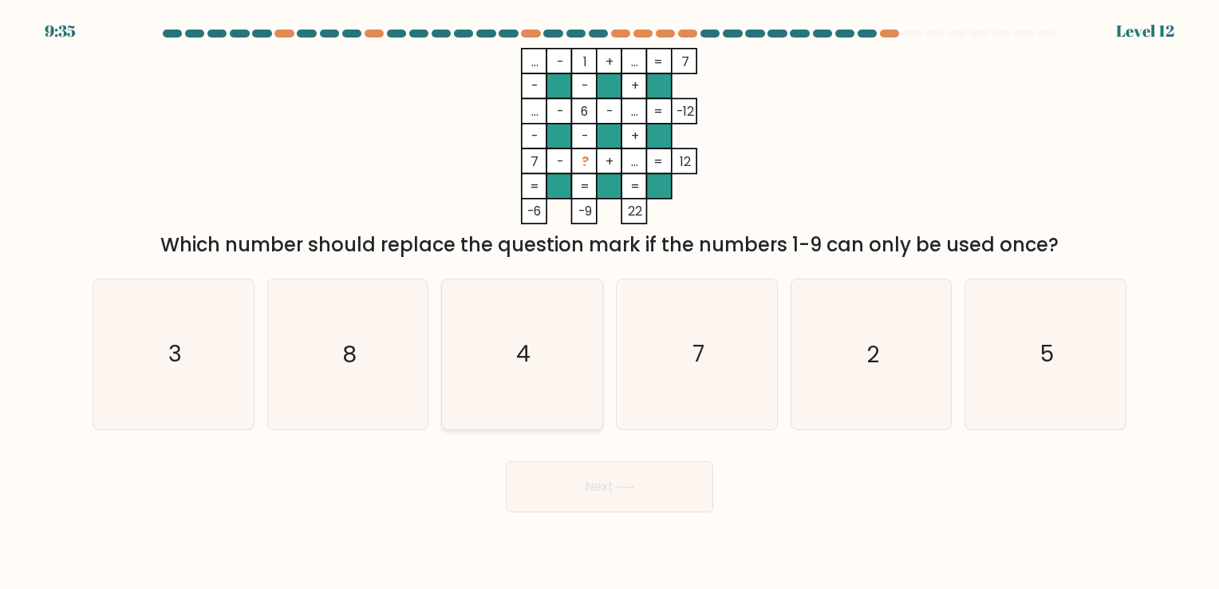
click at [513, 327] on icon "4" at bounding box center [521, 353] width 149 height 149
click at [609, 302] on input "c. 4" at bounding box center [609, 298] width 1 height 8
radio input "true"
click at [585, 486] on button "Next" at bounding box center [609, 486] width 207 height 51
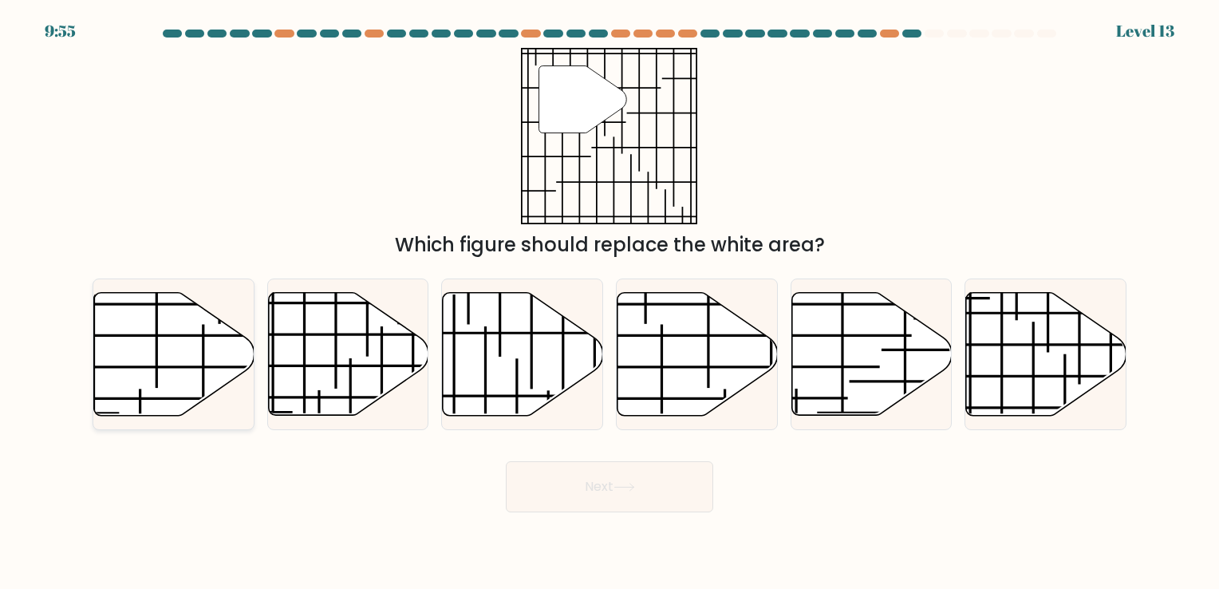
click at [144, 379] on icon at bounding box center [174, 353] width 160 height 123
click at [609, 302] on input "a." at bounding box center [609, 298] width 1 height 8
radio input "true"
click at [349, 377] on icon at bounding box center [348, 353] width 160 height 123
click at [609, 302] on input "b." at bounding box center [609, 298] width 1 height 8
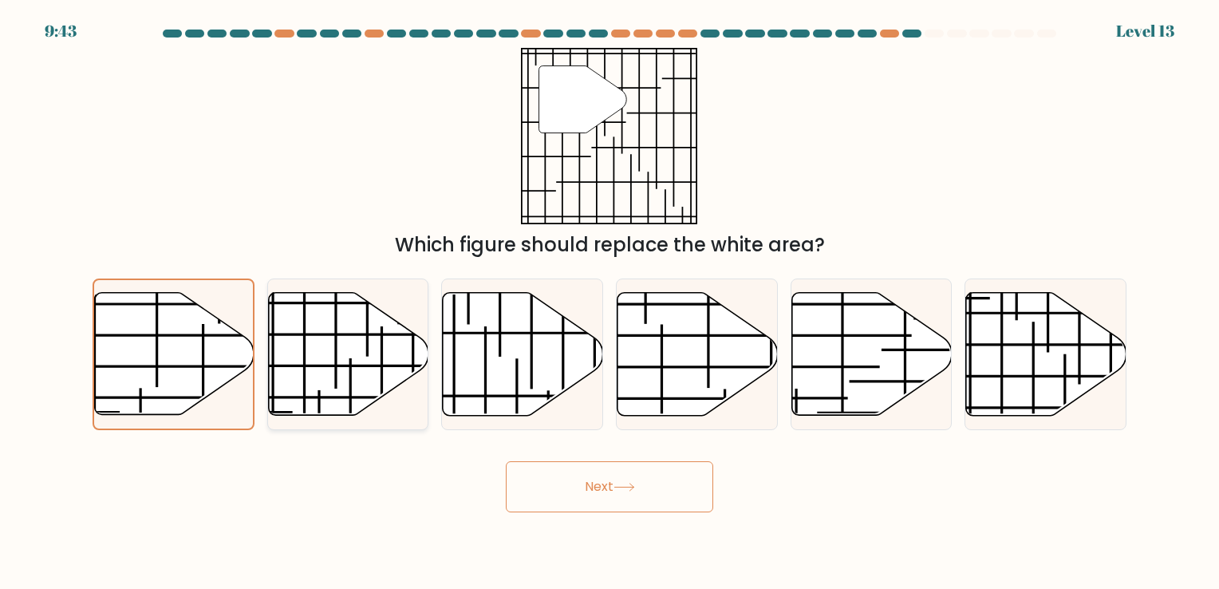
radio input "true"
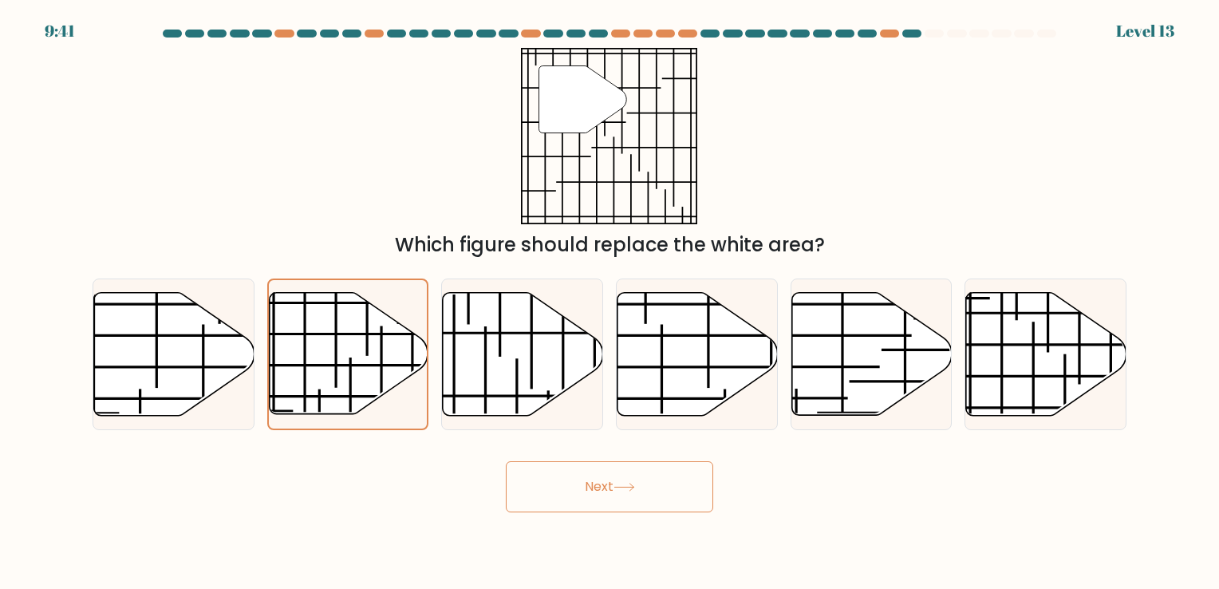
click at [603, 487] on button "Next" at bounding box center [609, 486] width 207 height 51
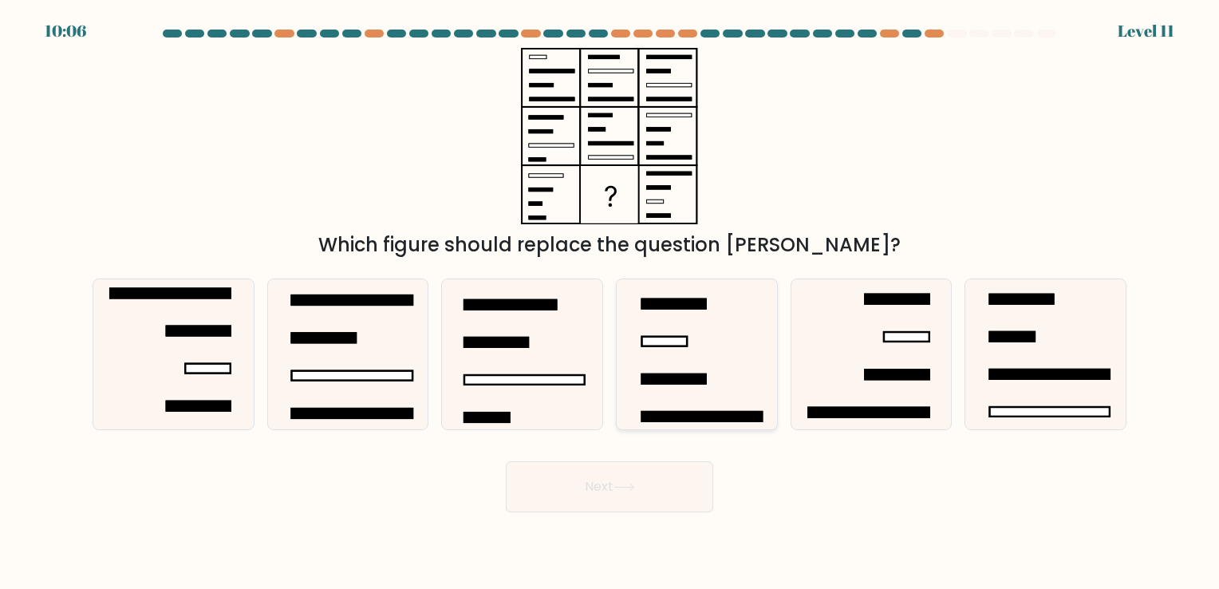
click at [692, 360] on icon at bounding box center [696, 353] width 149 height 149
click at [610, 302] on input "d." at bounding box center [609, 298] width 1 height 8
radio input "true"
click at [613, 490] on button "Next" at bounding box center [609, 486] width 207 height 51
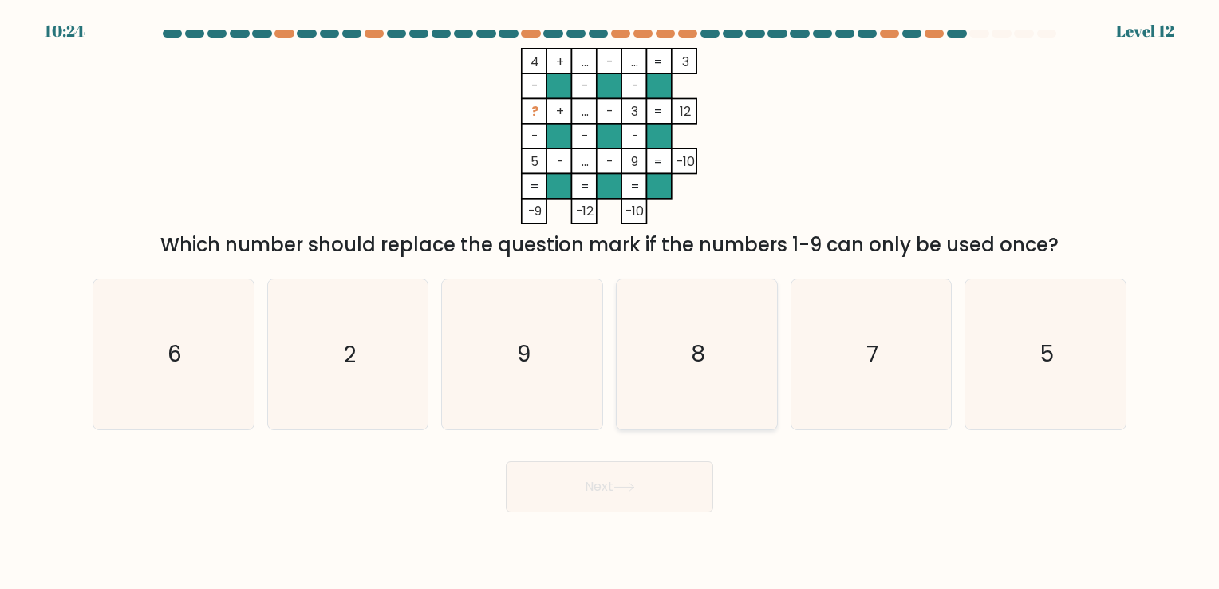
click at [731, 345] on icon "8" at bounding box center [696, 353] width 149 height 149
click at [610, 302] on input "d. 8" at bounding box center [609, 298] width 1 height 8
radio input "true"
click at [640, 499] on button "Next" at bounding box center [609, 486] width 207 height 51
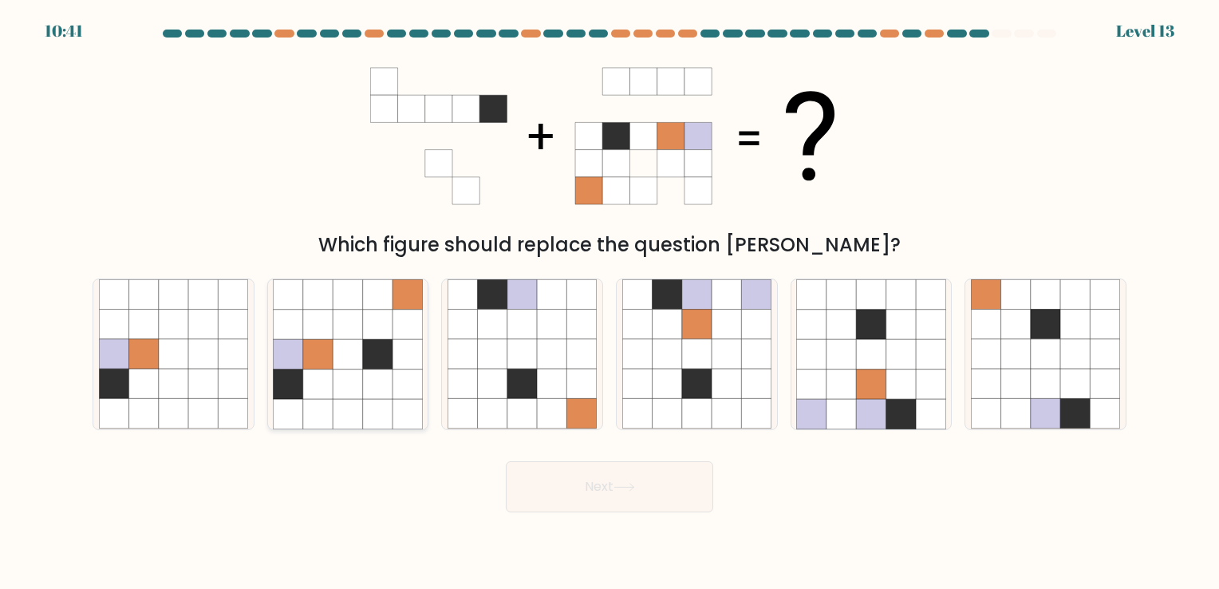
click at [343, 415] on icon at bounding box center [348, 414] width 30 height 30
click at [609, 302] on input "b." at bounding box center [609, 298] width 1 height 8
radio input "true"
click at [575, 487] on button "Next" at bounding box center [609, 486] width 207 height 51
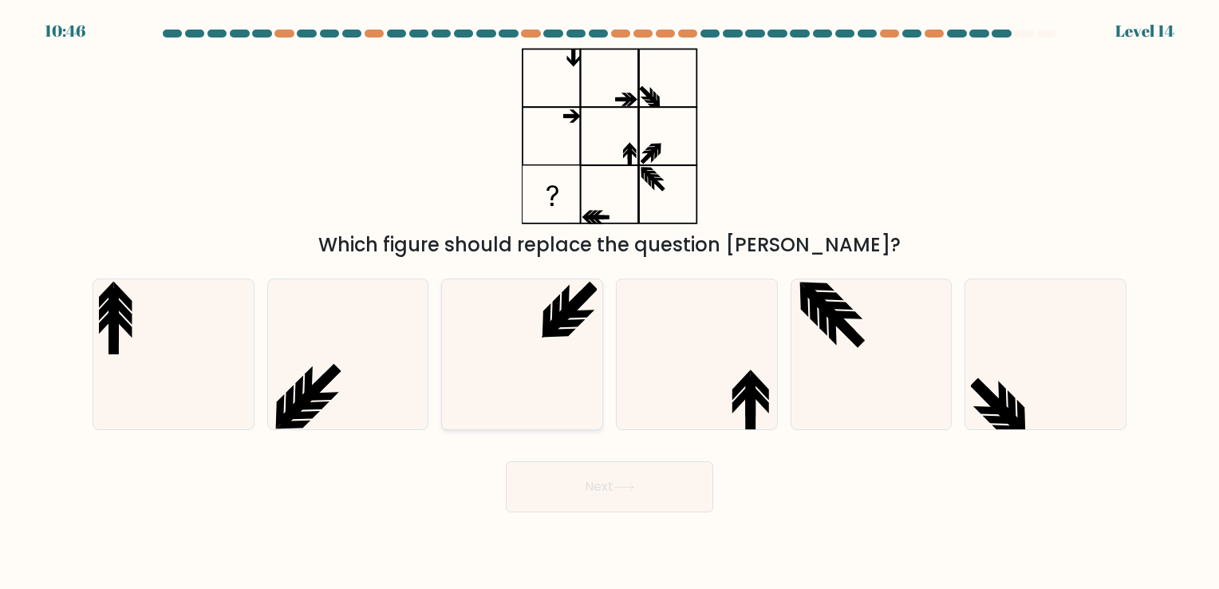
click at [534, 372] on icon at bounding box center [521, 353] width 149 height 149
click at [609, 302] on input "c." at bounding box center [609, 298] width 1 height 8
radio input "true"
click at [599, 479] on button "Next" at bounding box center [609, 486] width 207 height 51
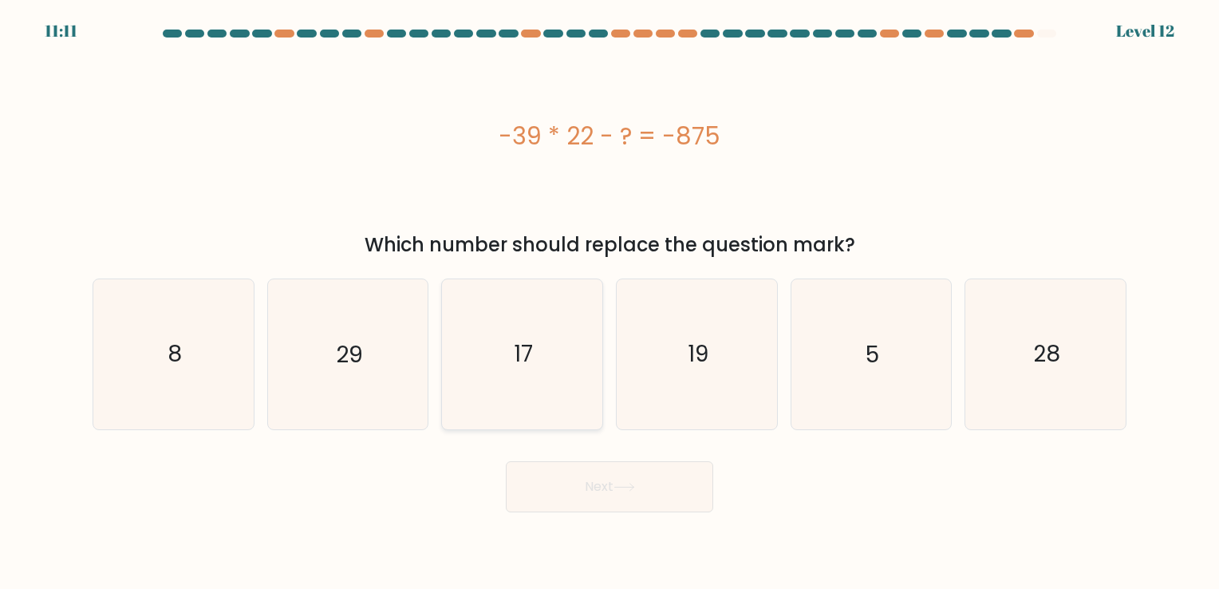
click at [502, 318] on icon "17" at bounding box center [521, 353] width 149 height 149
click at [609, 302] on input "c. 17" at bounding box center [609, 298] width 1 height 8
radio input "true"
click at [569, 477] on button "Next" at bounding box center [609, 486] width 207 height 51
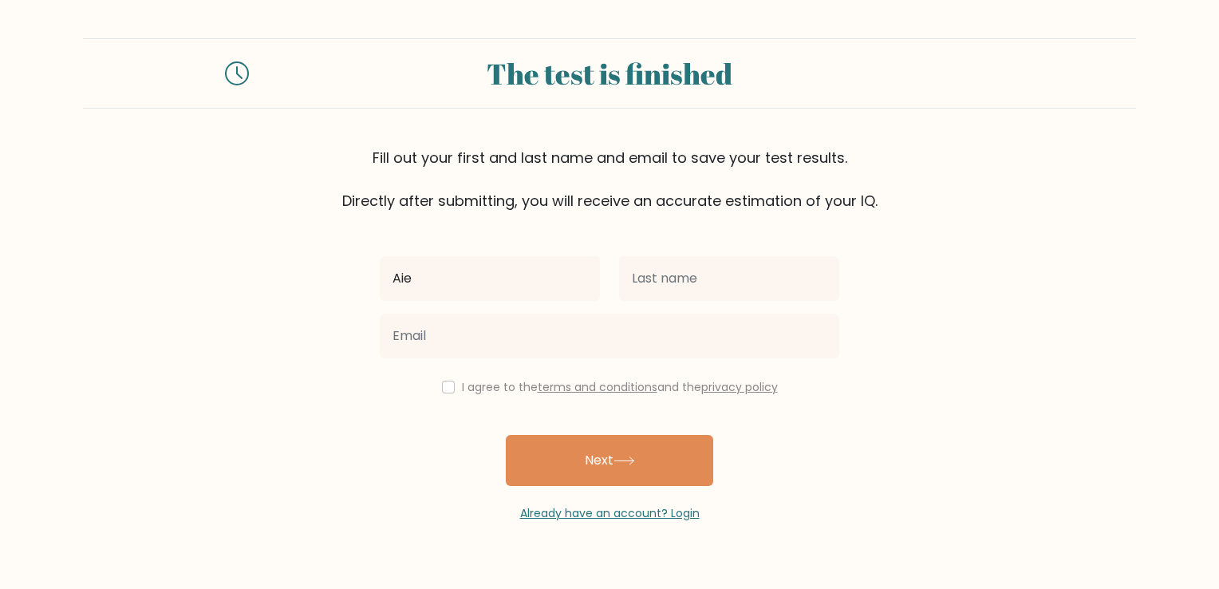
type input "[PERSON_NAME]"
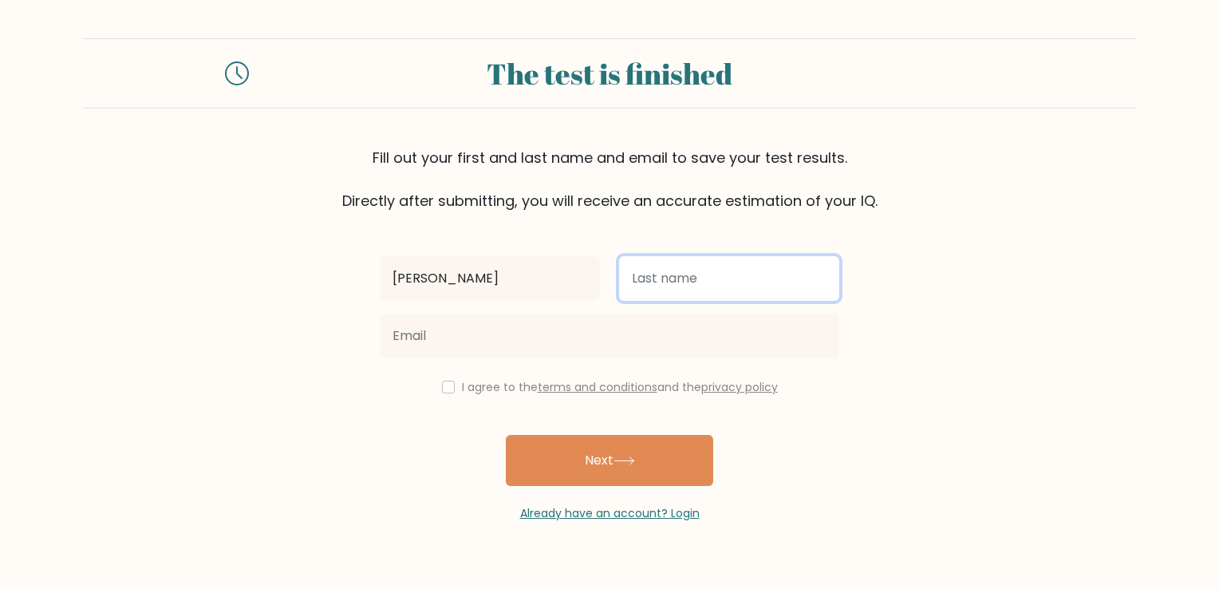
click at [711, 275] on input "text" at bounding box center [729, 278] width 220 height 45
type input "Quilacio"
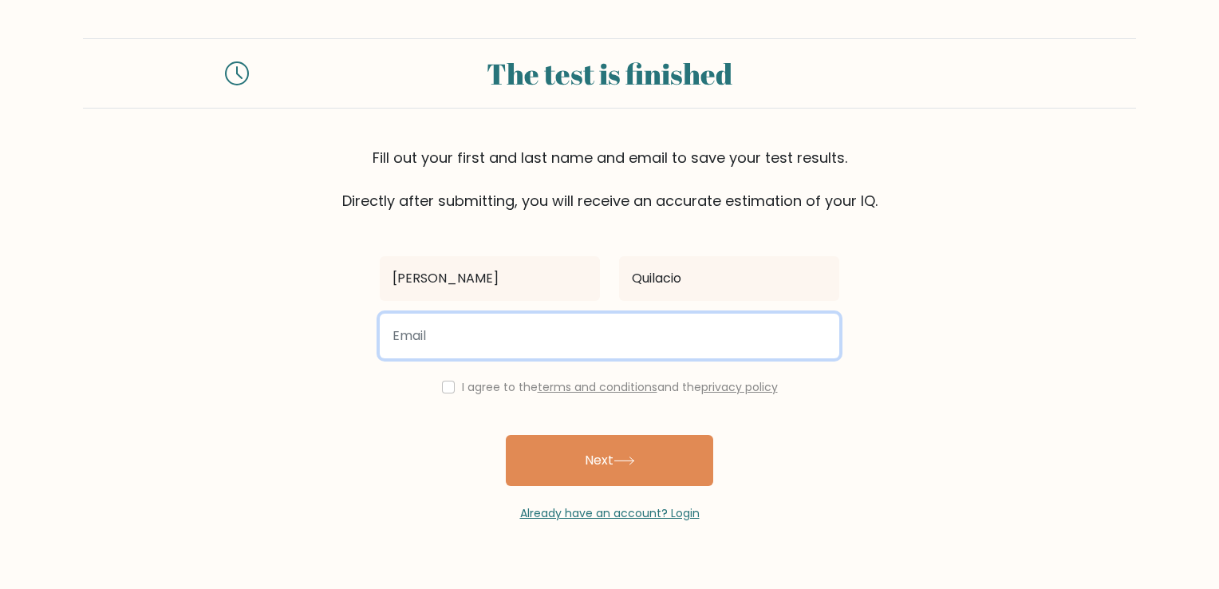
click at [514, 330] on input "email" at bounding box center [609, 335] width 459 height 45
type input "sasaquilacio@gmail.com"
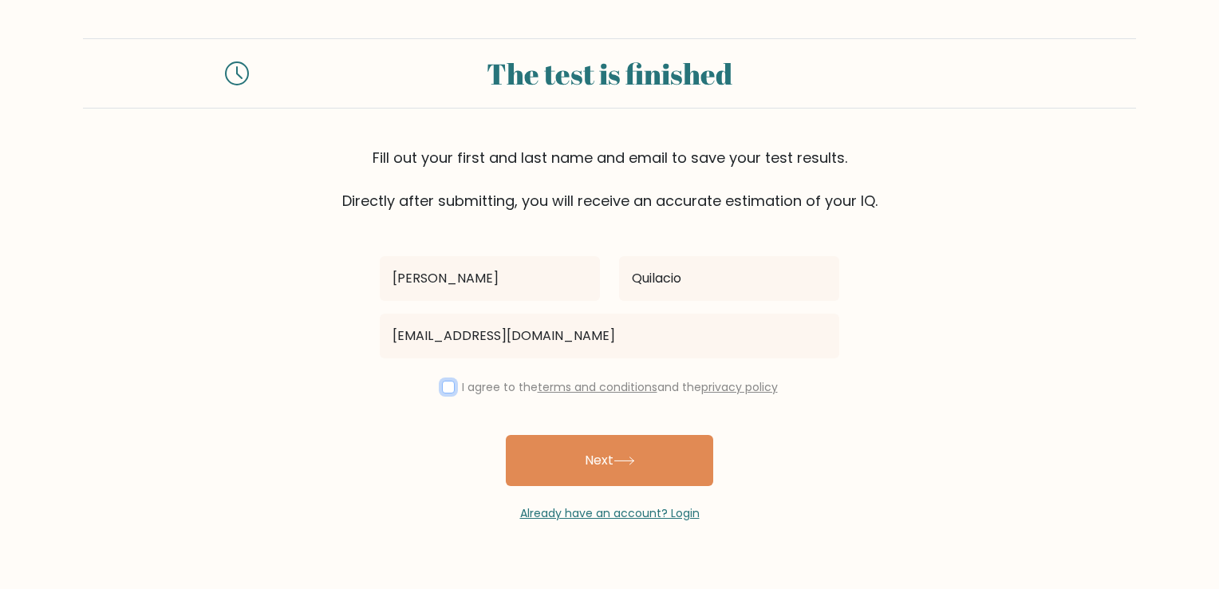
click at [449, 384] on input "checkbox" at bounding box center [448, 386] width 13 height 13
checkbox input "true"
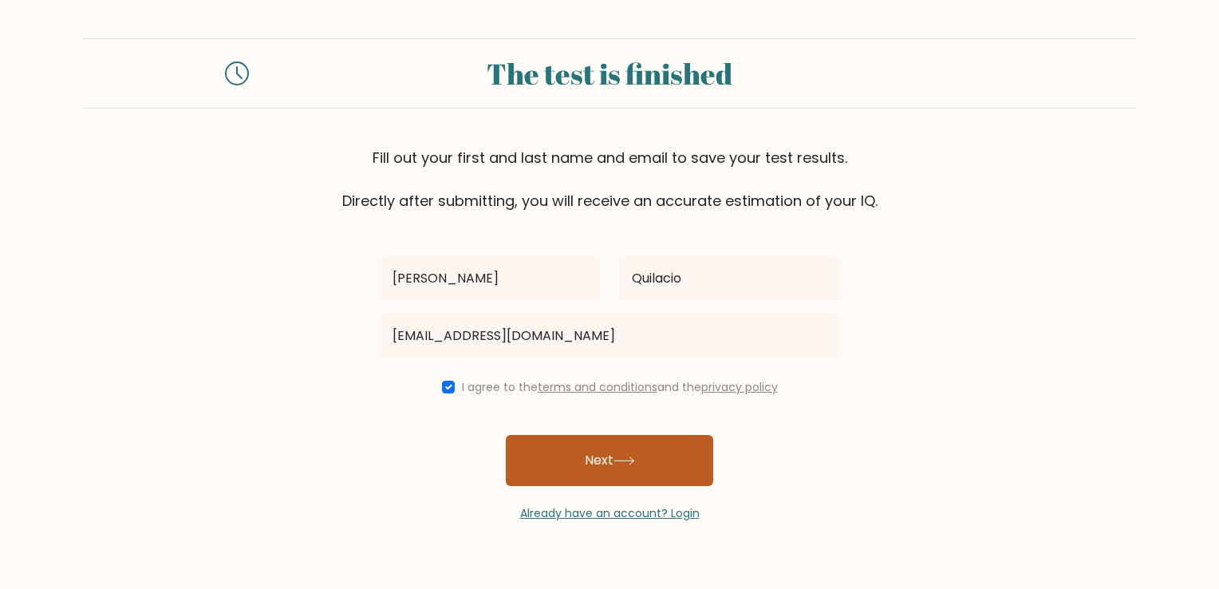
click at [566, 458] on button "Next" at bounding box center [609, 460] width 207 height 51
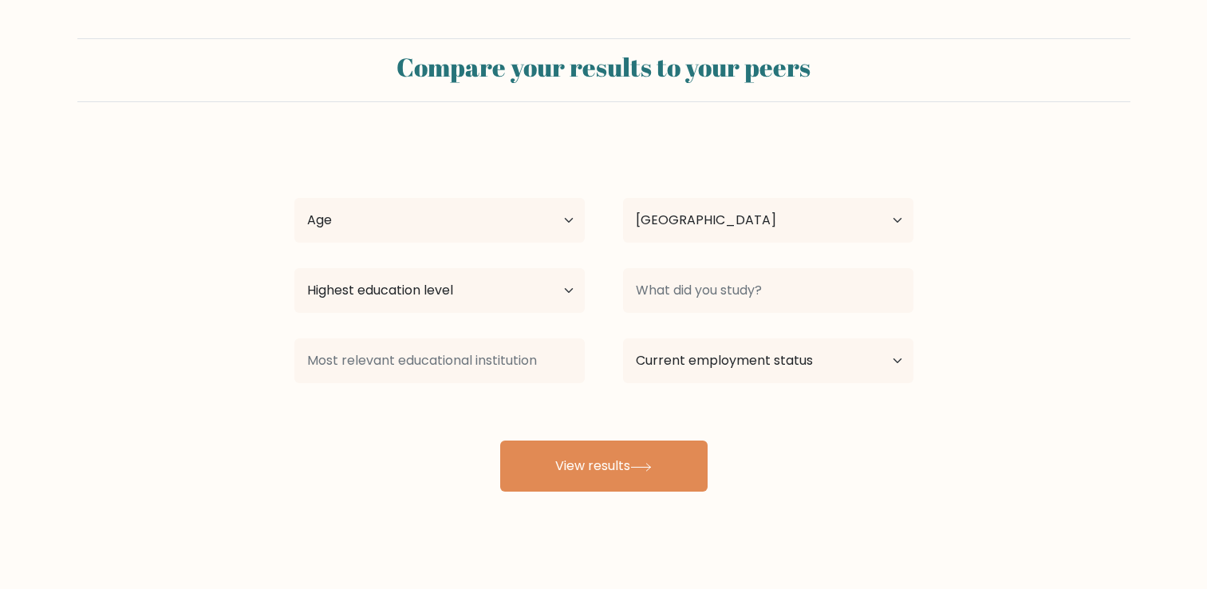
select select "PH"
click at [543, 222] on select "Age Under 18 years old 18-24 years old 25-34 years old 35-44 years old 45-54 ye…" at bounding box center [439, 220] width 290 height 45
select select "25_34"
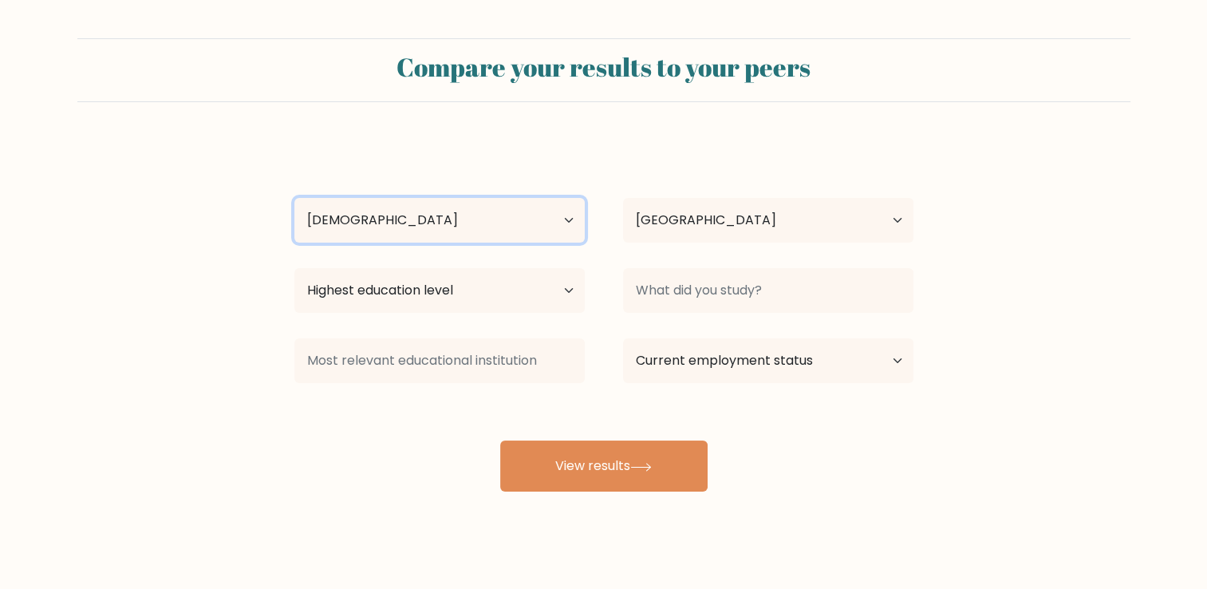
click at [294, 198] on select "Age Under 18 years old 18-24 years old 25-34 years old 35-44 years old 45-54 ye…" at bounding box center [439, 220] width 290 height 45
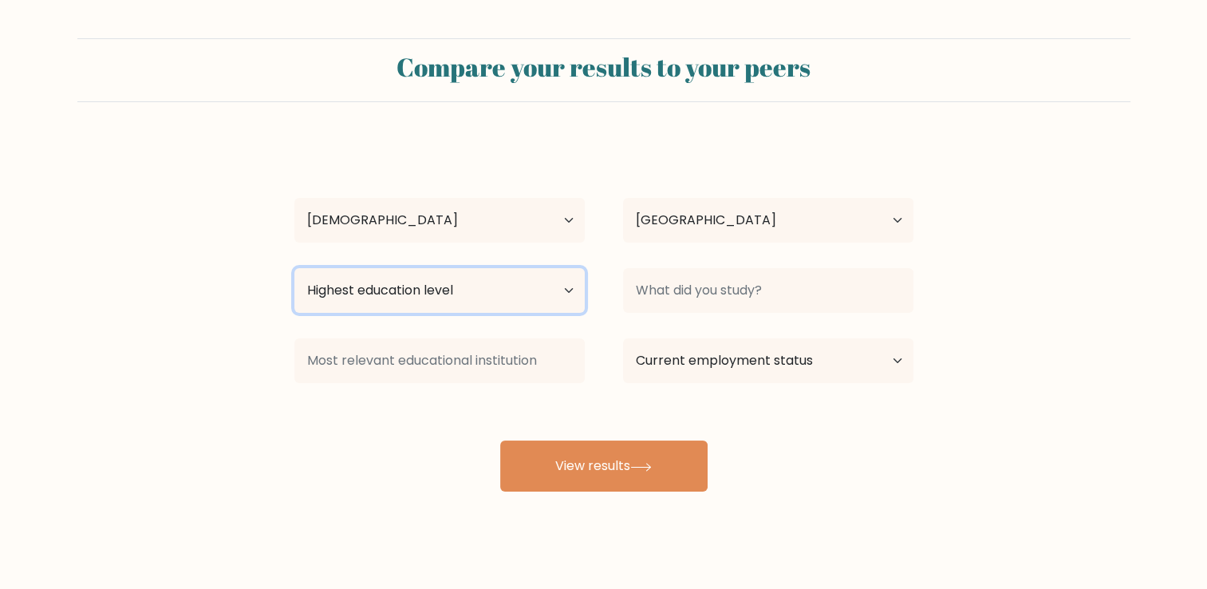
click at [509, 297] on select "Highest education level No schooling Primary Lower Secondary Upper Secondary Oc…" at bounding box center [439, 290] width 290 height 45
select select "bachelors_degree"
click at [294, 268] on select "Highest education level No schooling Primary Lower Secondary Upper Secondary Oc…" at bounding box center [439, 290] width 290 height 45
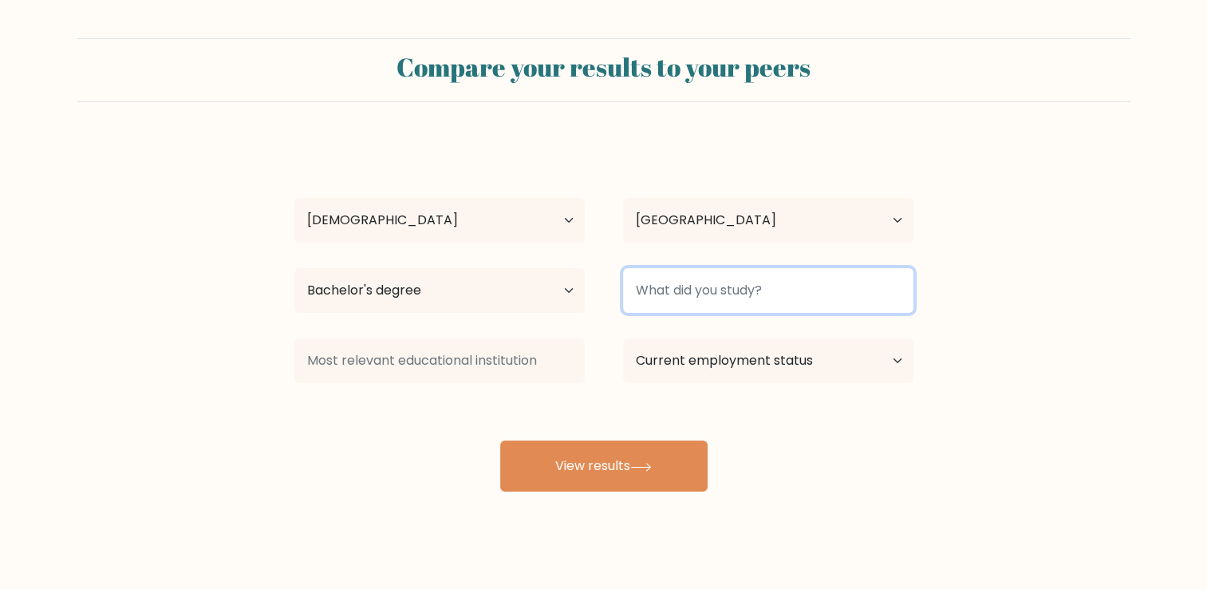
click at [699, 285] on input at bounding box center [768, 290] width 290 height 45
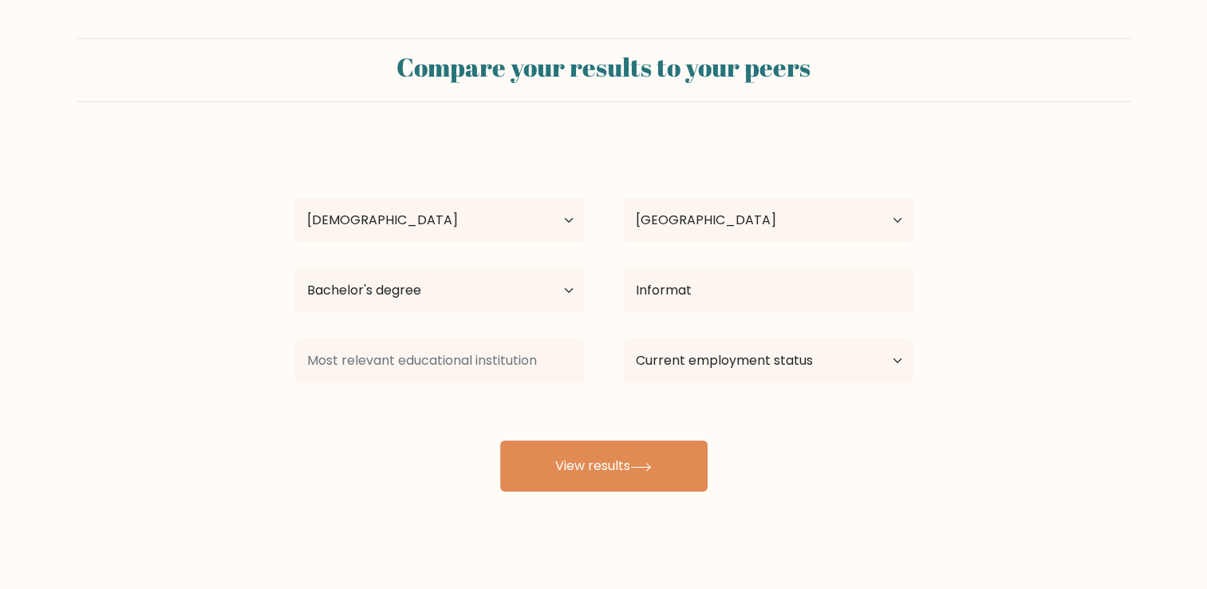
click at [746, 329] on div "Aieza Lyzell Quilacio Age Under 18 years old 18-24 years old 25-34 years old 35…" at bounding box center [604, 315] width 638 height 351
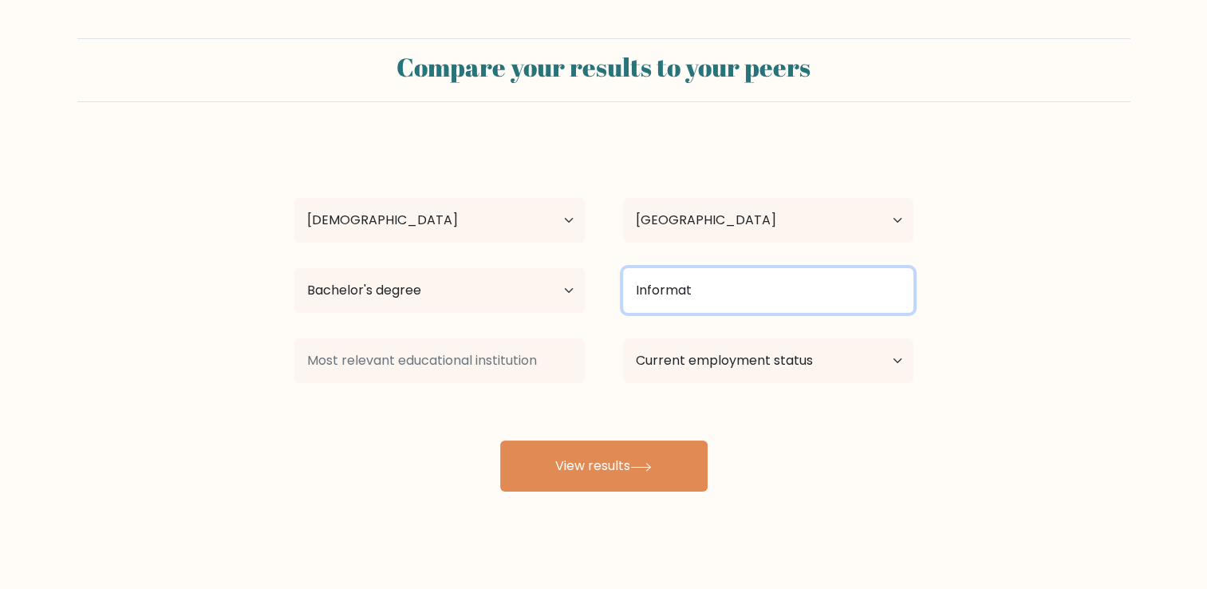
click at [770, 292] on input "Informat" at bounding box center [768, 290] width 290 height 45
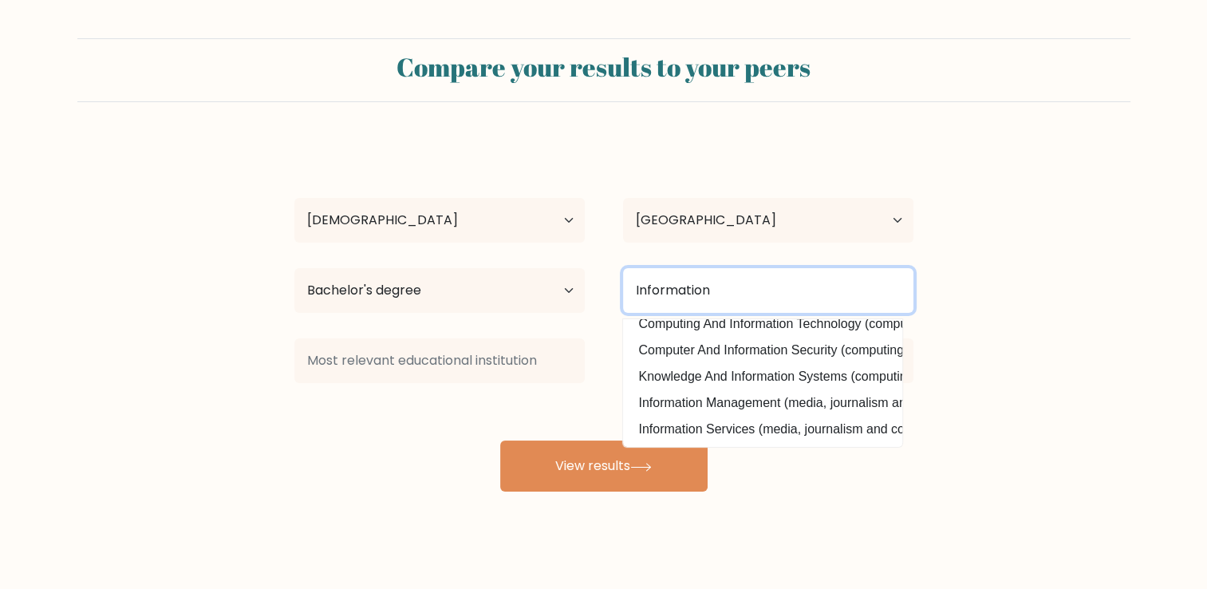
scroll to position [156, 0]
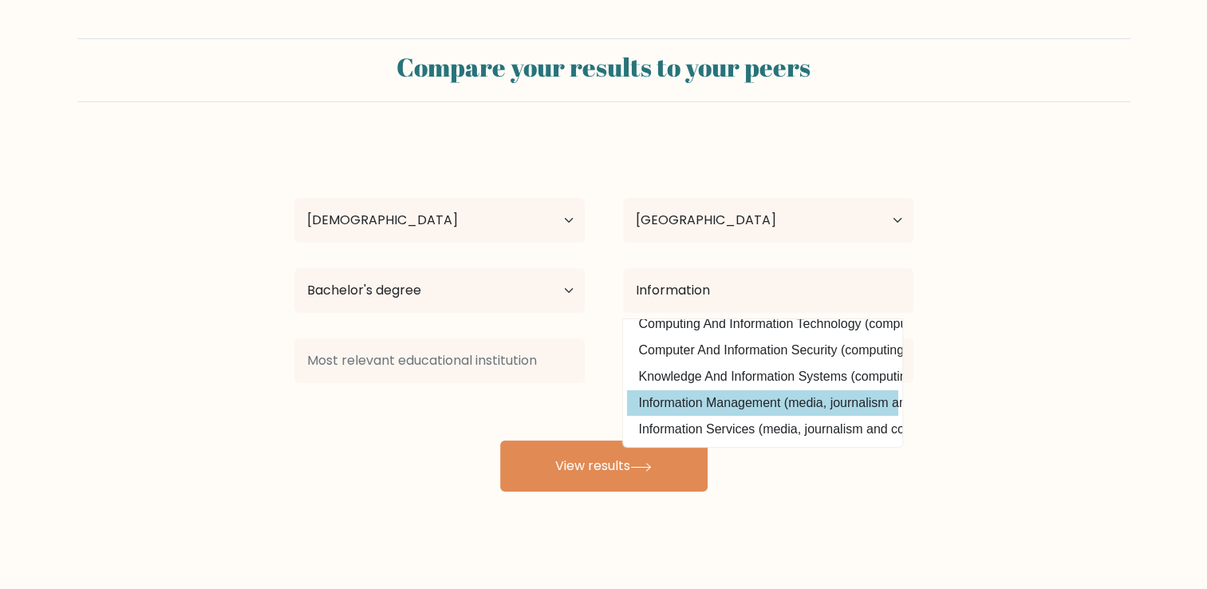
click at [763, 393] on div "Aieza Lyzell Quilacio Age Under 18 years old 18-24 years old 25-34 years old 35…" at bounding box center [604, 315] width 638 height 351
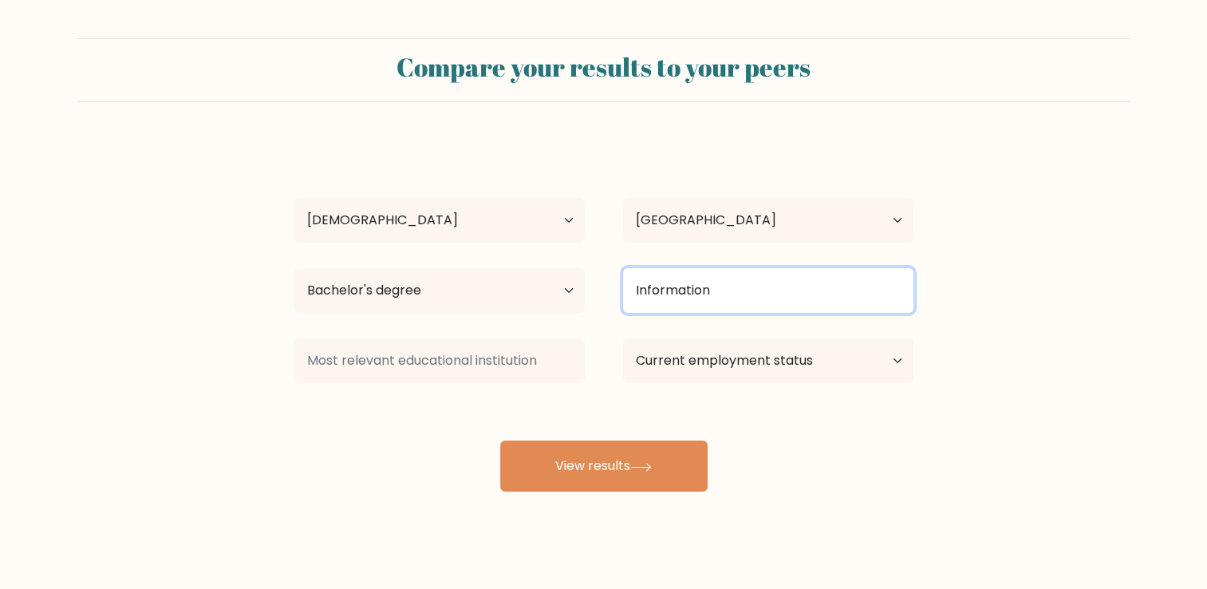
click at [760, 282] on input "Information" at bounding box center [768, 290] width 290 height 45
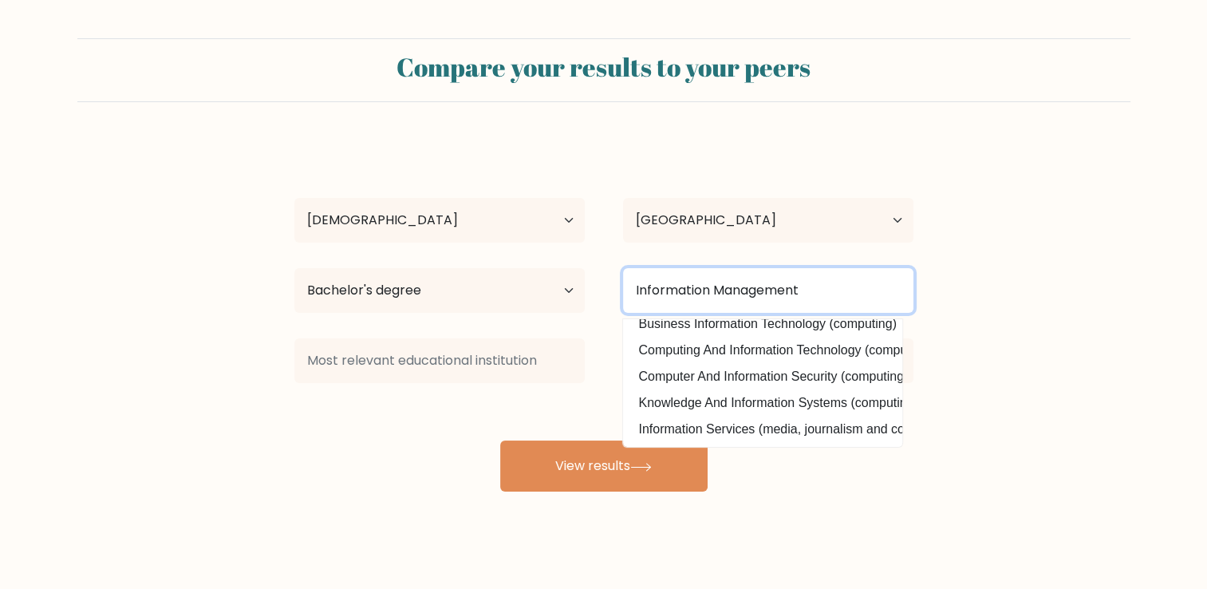
type input "Information Management"
click at [500, 440] on button "View results" at bounding box center [603, 465] width 207 height 51
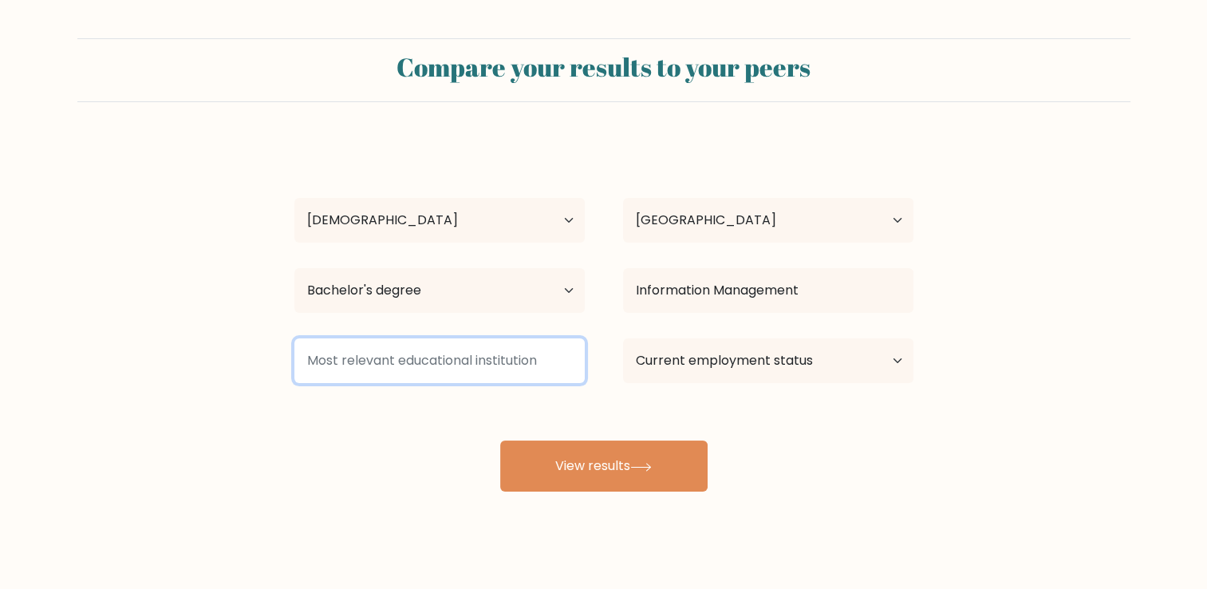
click at [459, 362] on input at bounding box center [439, 360] width 290 height 45
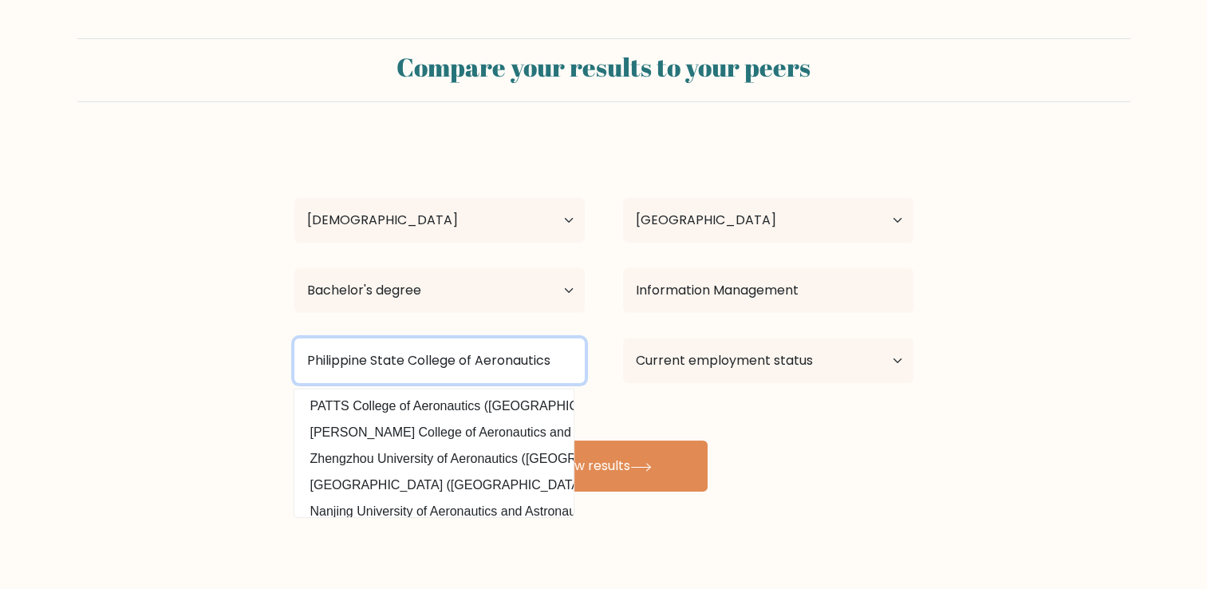
type input "Philippine State College of Aeronautics"
click at [500, 440] on button "View results" at bounding box center [603, 465] width 207 height 51
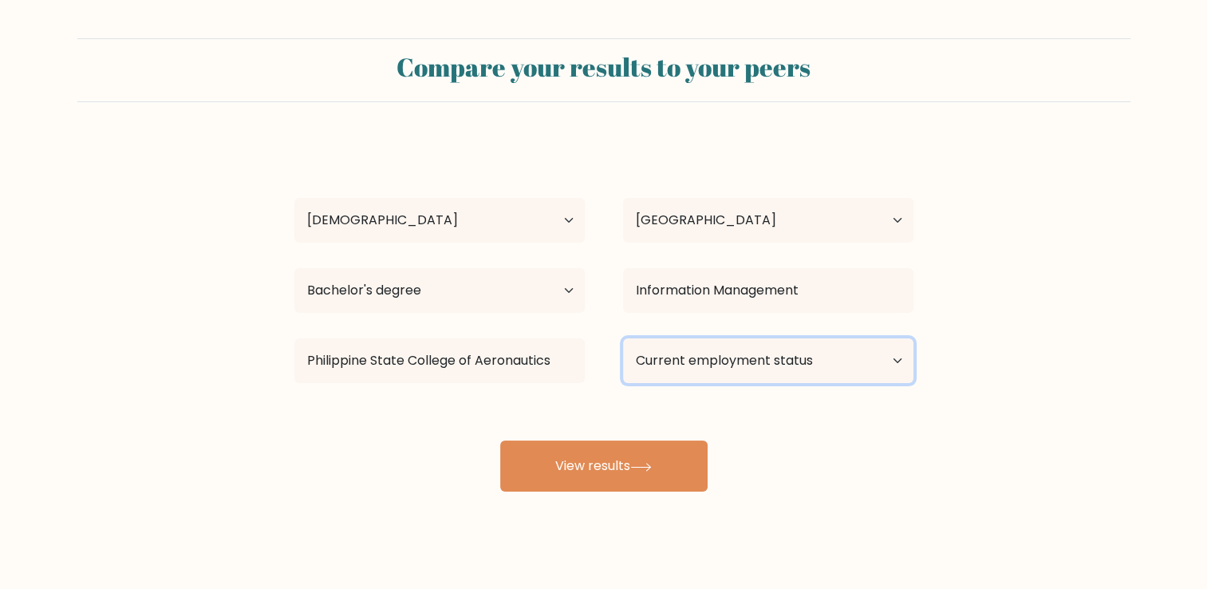
click at [713, 372] on select "Current employment status Employed Student Retired Other / prefer not to answer" at bounding box center [768, 360] width 290 height 45
select select "other"
click at [623, 338] on select "Current employment status Employed Student Retired Other / prefer not to answer" at bounding box center [768, 360] width 290 height 45
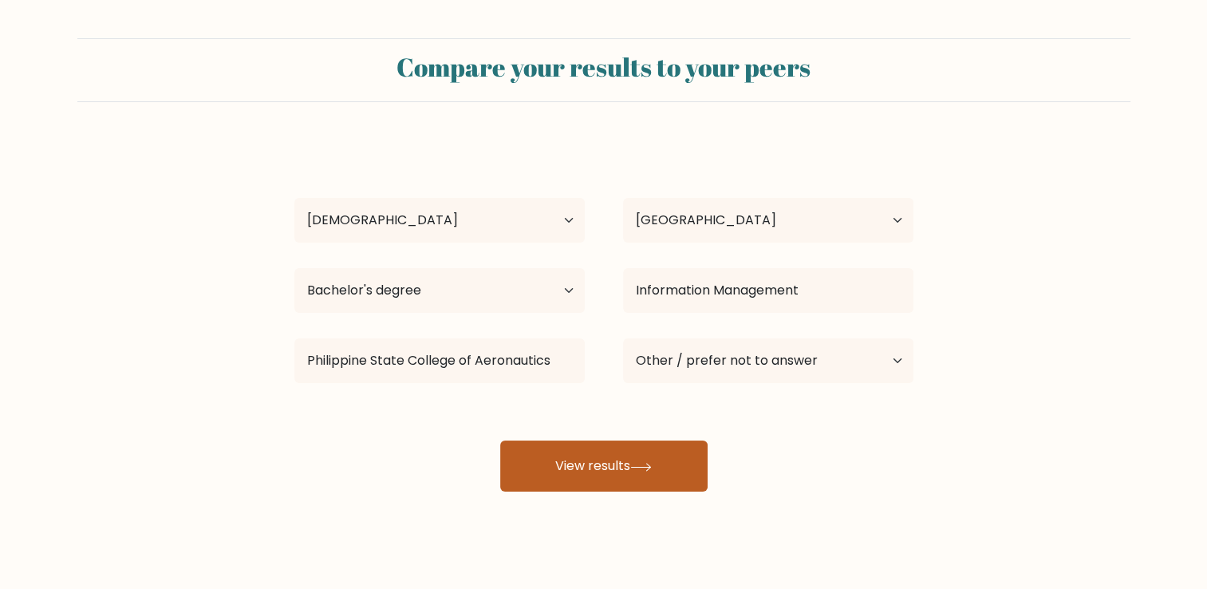
drag, startPoint x: 717, startPoint y: 475, endPoint x: 664, endPoint y: 464, distance: 54.4
click at [664, 464] on div "Aieza Lyzell Quilacio Age Under 18 years old 18-24 years old 25-34 years old 35…" at bounding box center [604, 315] width 638 height 351
click at [664, 464] on button "View results" at bounding box center [603, 465] width 207 height 51
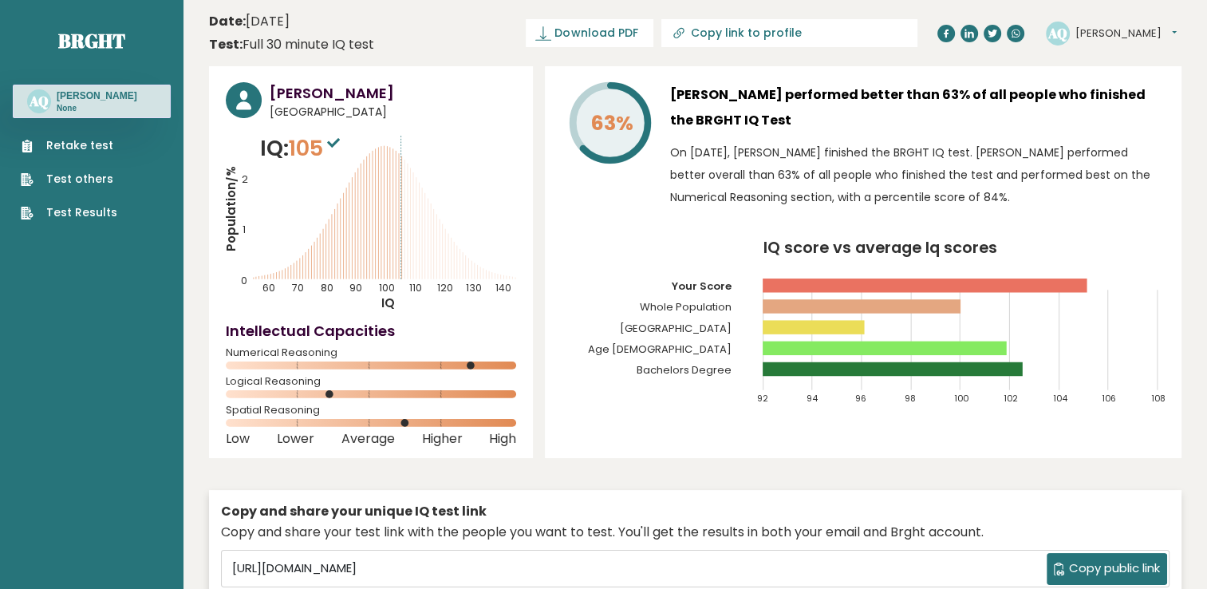
click at [1087, 568] on span "Copy public link" at bounding box center [1114, 568] width 91 height 18
click at [463, 211] on icon "Population/% IQ 0 1 2 60 70 80 90 100 110 120 130 140" at bounding box center [371, 221] width 290 height 179
click at [653, 25] on link "Download PDF" at bounding box center [590, 33] width 128 height 28
click at [653, 37] on span "✓ Your PDF is downloaded..." at bounding box center [562, 33] width 181 height 28
click at [653, 44] on span "✓ Your PDF is downloaded..." at bounding box center [562, 33] width 181 height 28
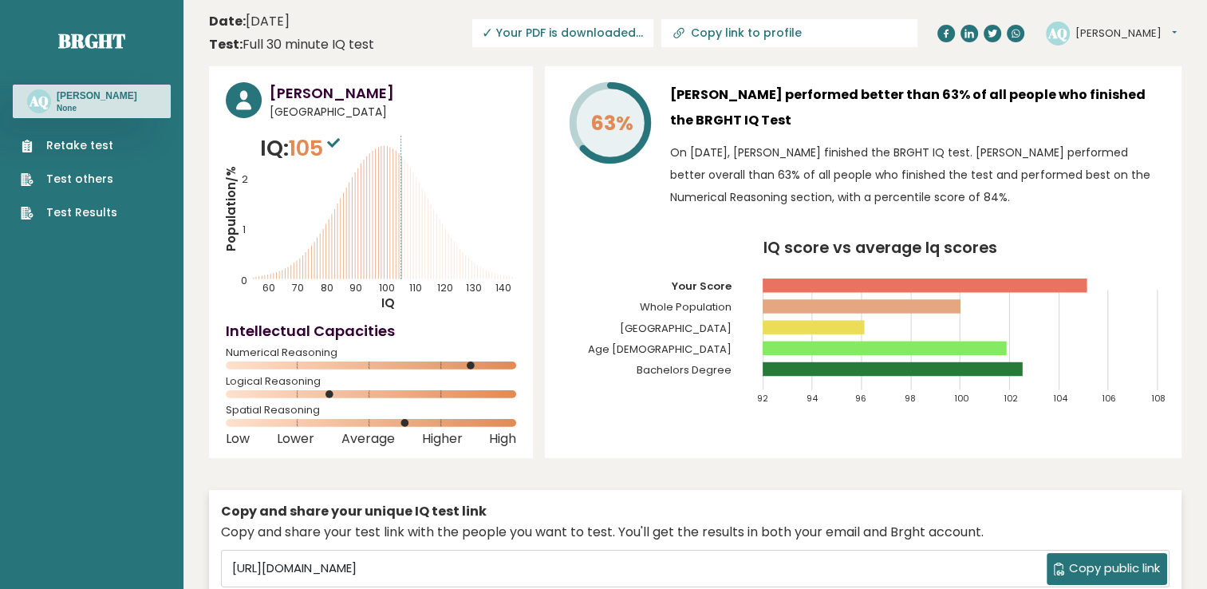
click at [653, 43] on span "✓ Your PDF is downloaded..." at bounding box center [562, 33] width 181 height 28
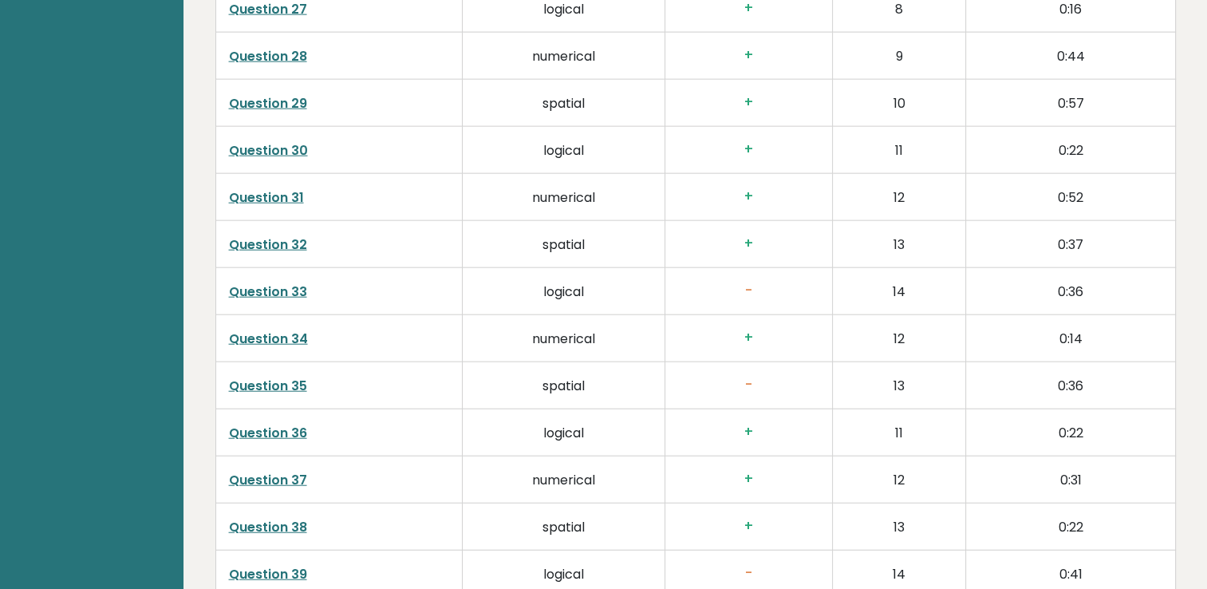
scroll to position [4080, 0]
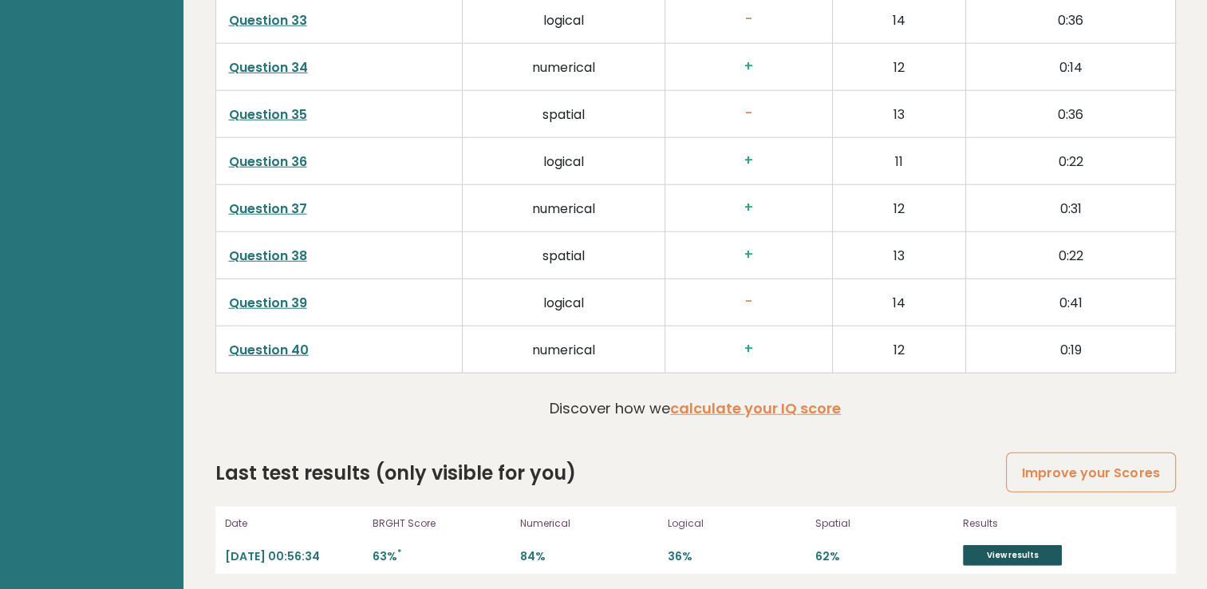
click at [986, 545] on link "View results" at bounding box center [1012, 555] width 99 height 21
